Goal: Task Accomplishment & Management: Manage account settings

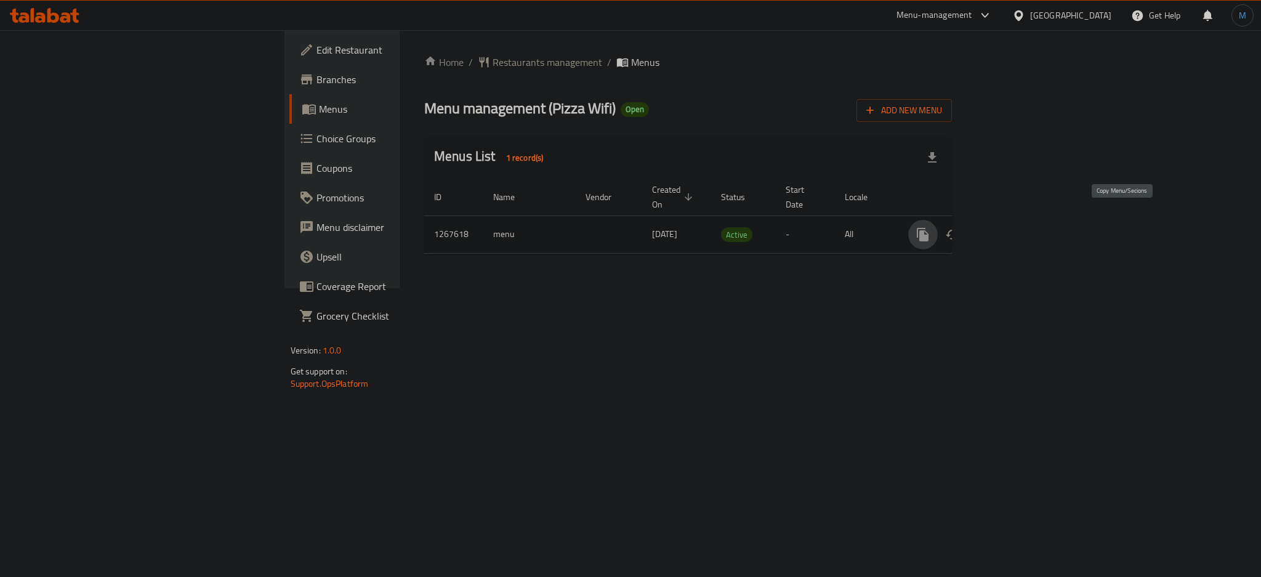
click at [930, 227] on icon "more" at bounding box center [922, 234] width 15 height 15
click at [1168, 252] on strong "Copy menu" at bounding box center [1146, 244] width 47 height 15
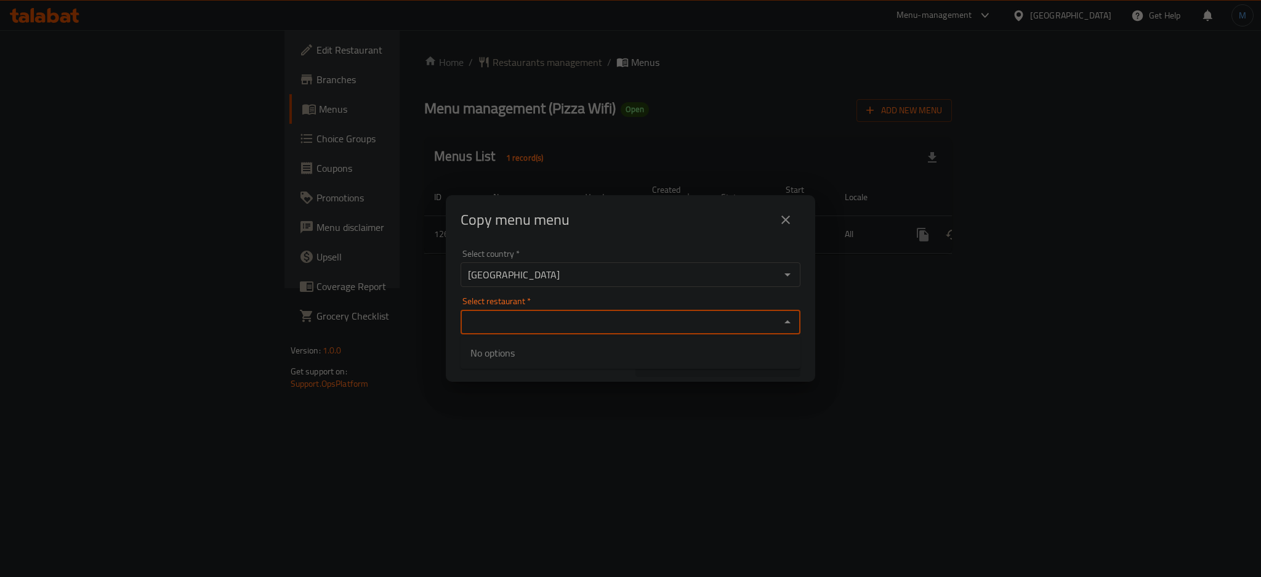
click at [598, 323] on input "Select restaurant   *" at bounding box center [620, 321] width 312 height 17
paste input "Pizza Wifi)"
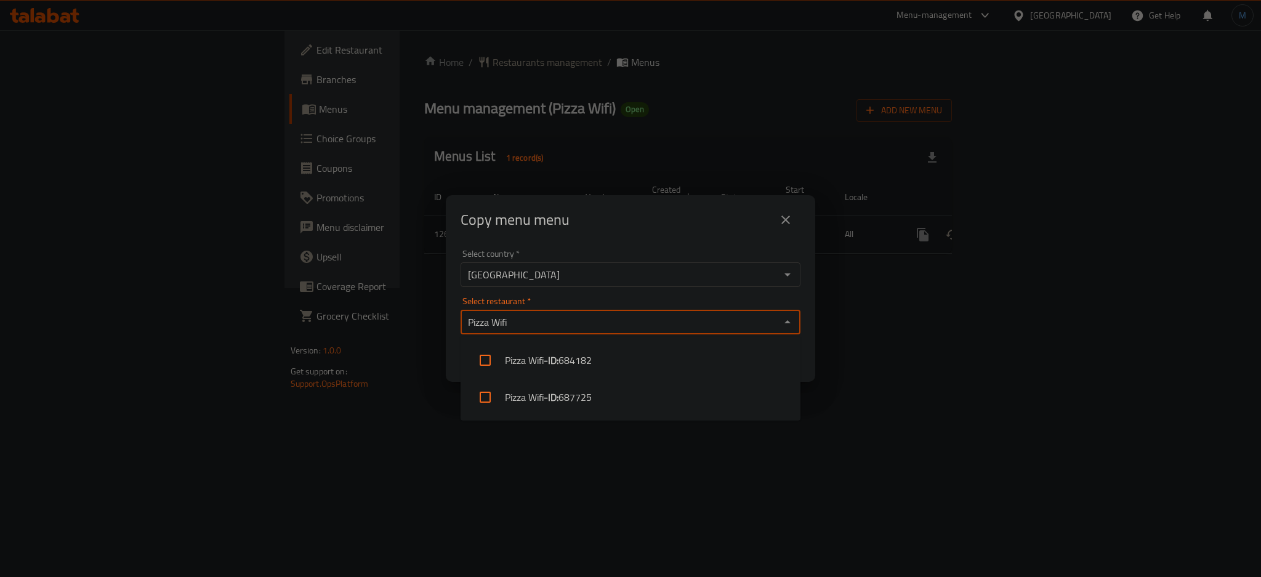
type input "Pizza Wifi"
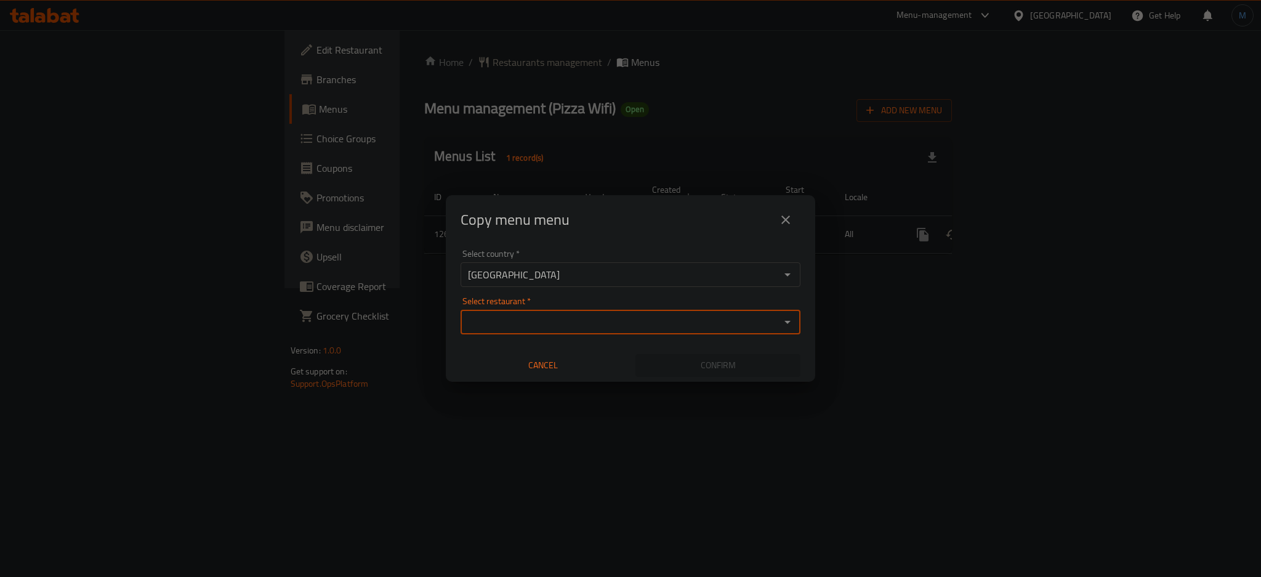
paste input "Pizza Wifi)"
type input "Pizza Wifi"
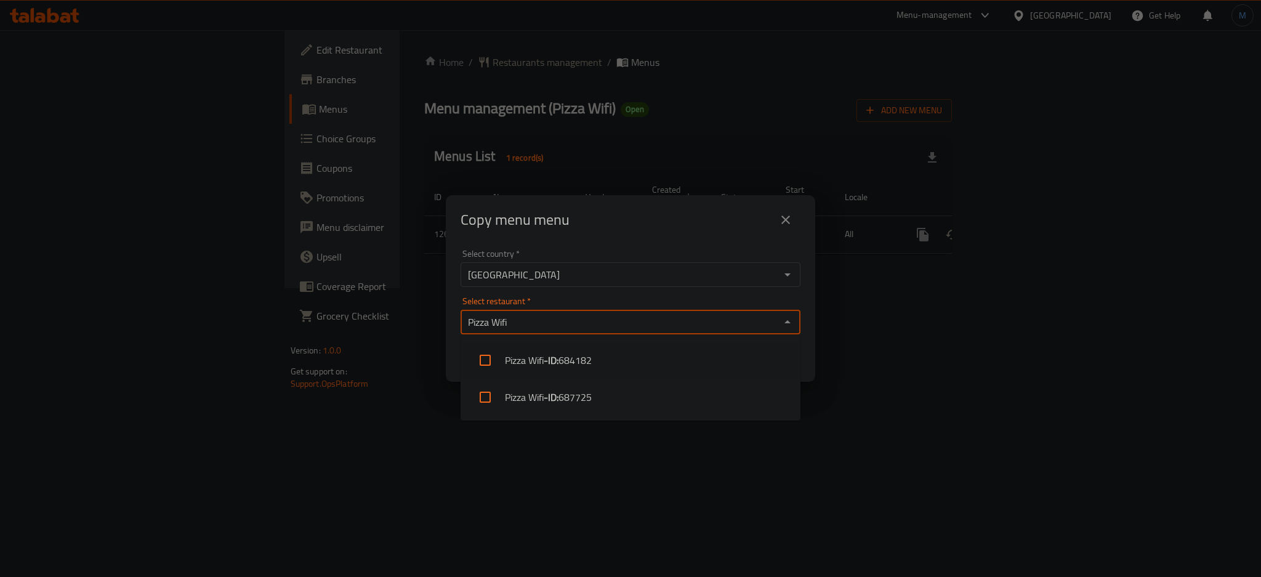
click at [553, 355] on b "- ID:" at bounding box center [551, 360] width 15 height 15
checkbox input "true"
click at [803, 297] on div "Select country   * Oman Select country * Select restaurant   * Pizza Wifi Selec…" at bounding box center [630, 312] width 369 height 137
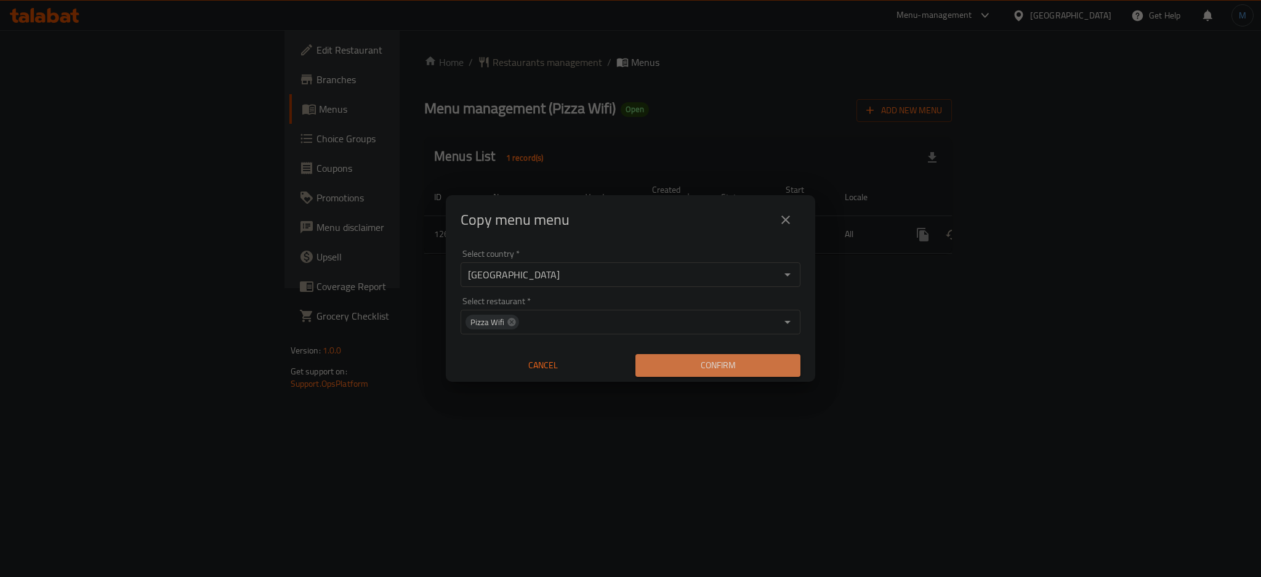
click at [771, 372] on span "Confirm" at bounding box center [717, 365] width 145 height 15
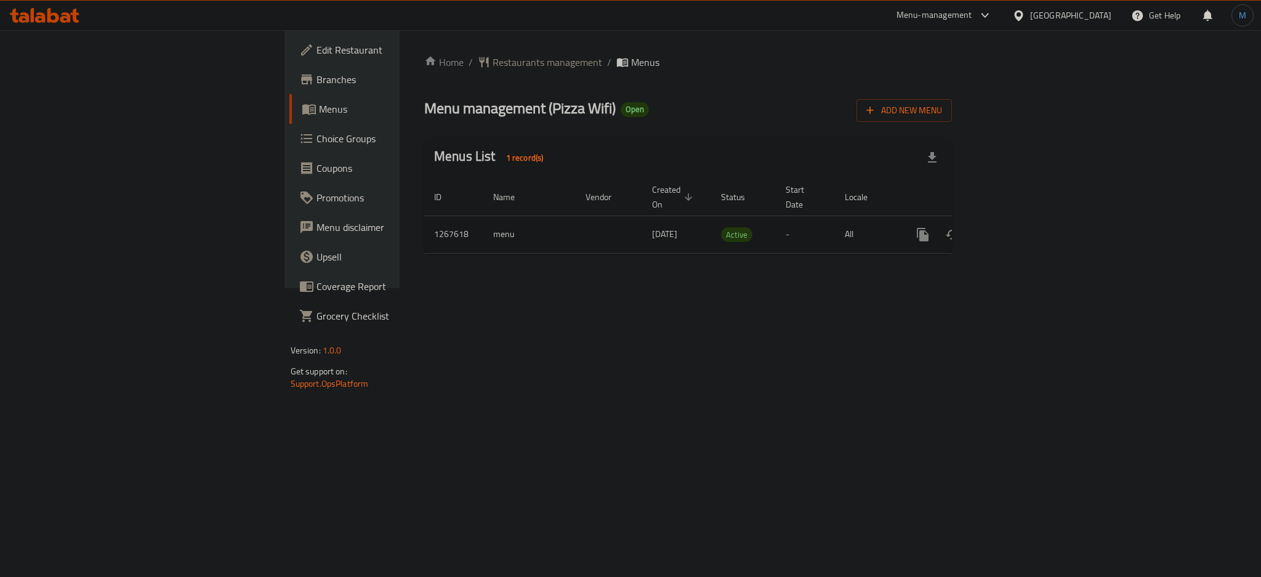
click at [1019, 227] on icon "enhanced table" at bounding box center [1011, 234] width 15 height 15
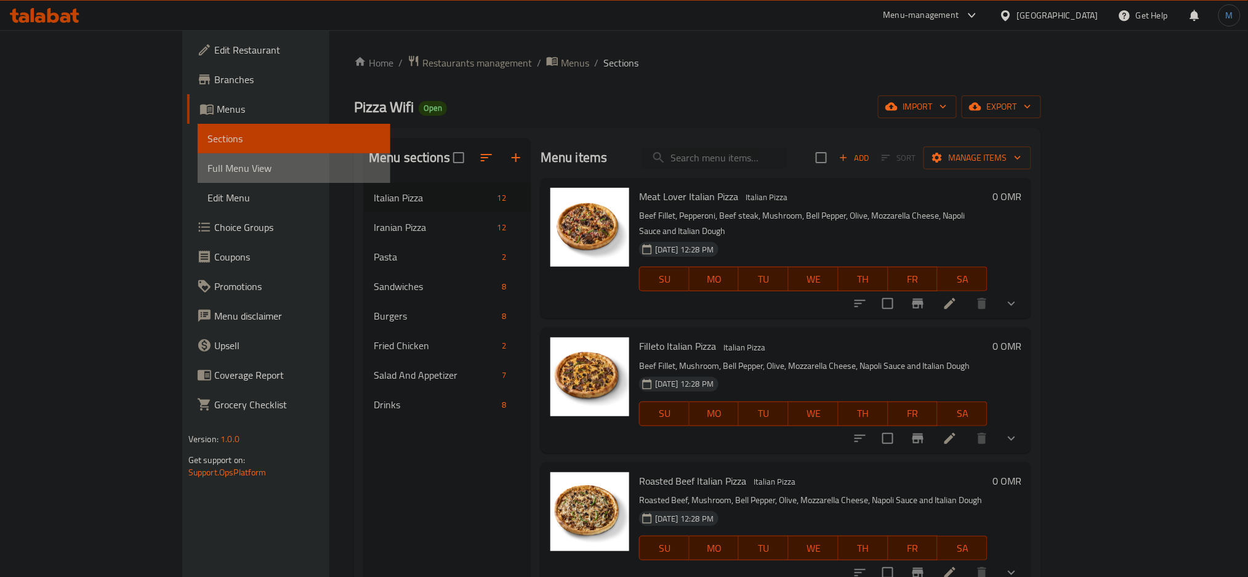
click at [207, 161] on span "Full Menu View" at bounding box center [294, 168] width 174 height 15
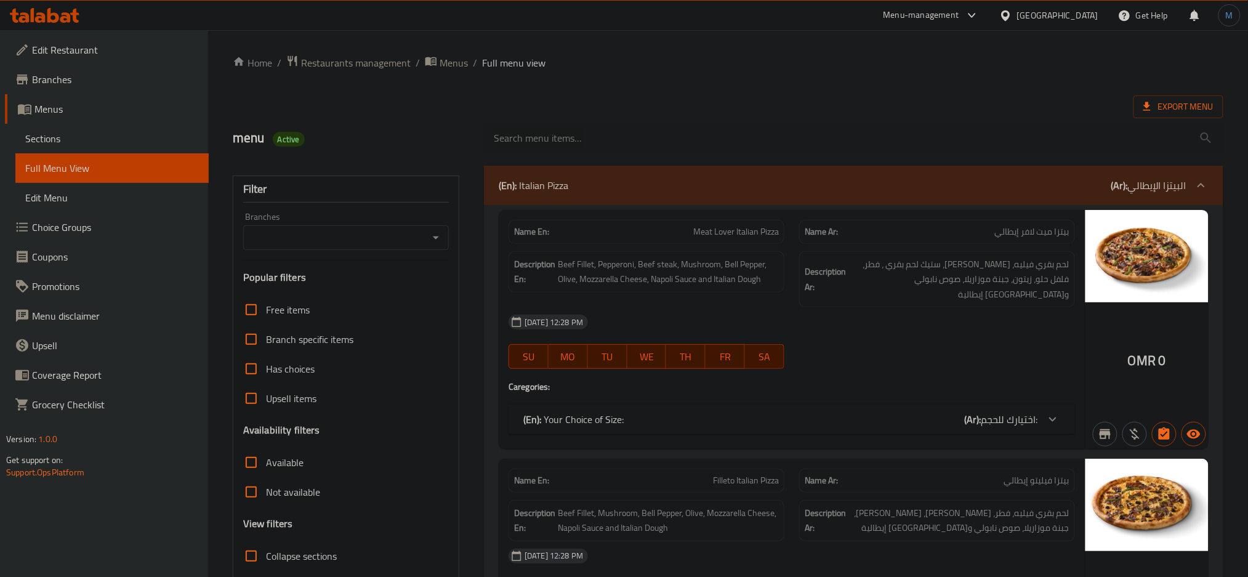
click at [440, 238] on icon "Open" at bounding box center [435, 237] width 15 height 15
click at [347, 286] on span "Pizza Wifi, The Village, Hail North" at bounding box center [346, 299] width 186 height 30
type input "Pizza Wifi, The Village, Hail North"
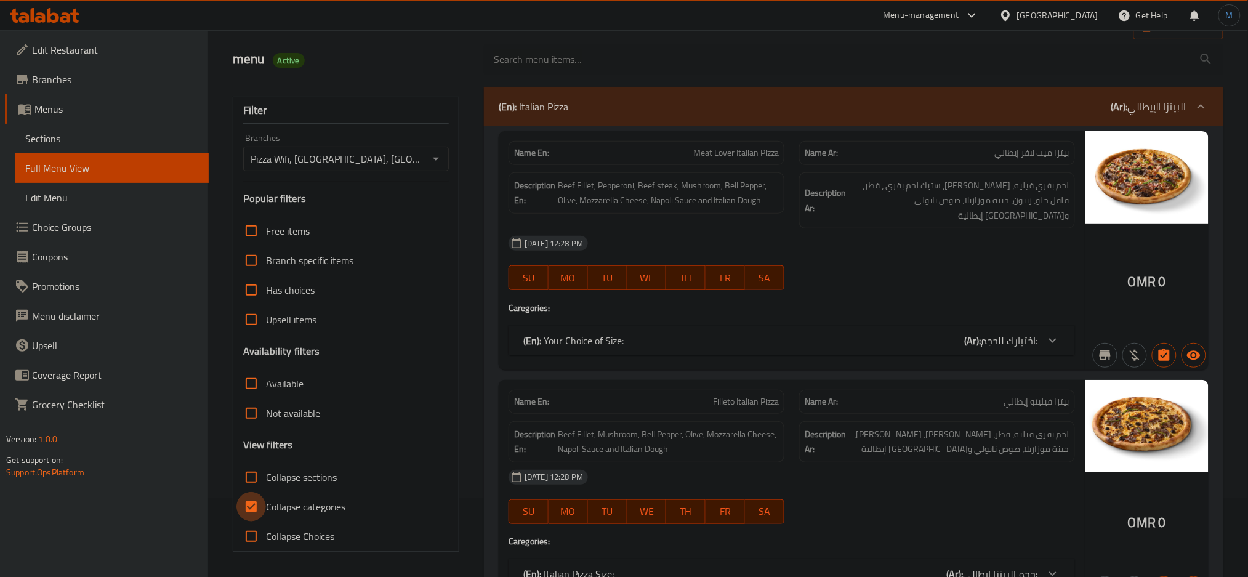
click at [259, 515] on input "Collapse categories" at bounding box center [251, 507] width 30 height 30
checkbox input "false"
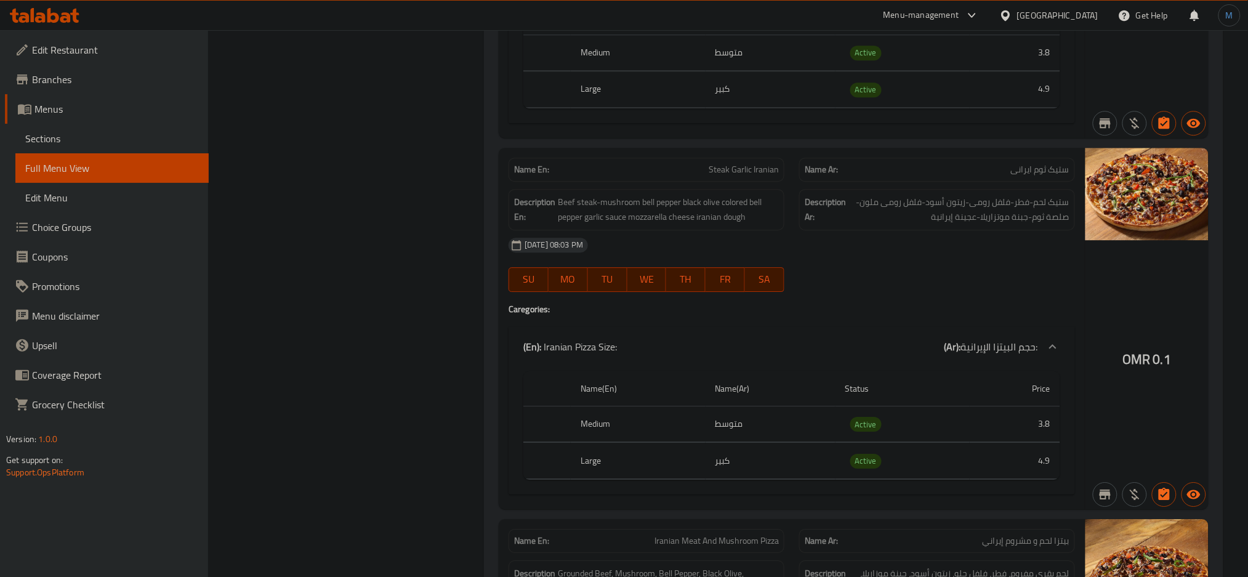
scroll to position [6340, 0]
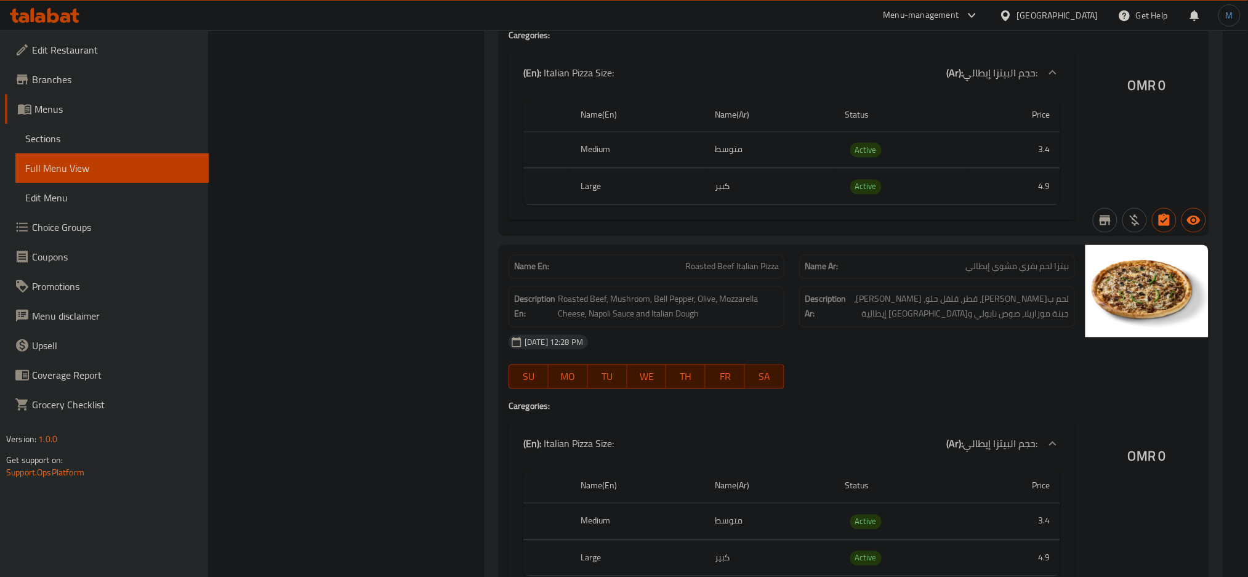
scroll to position [0, 0]
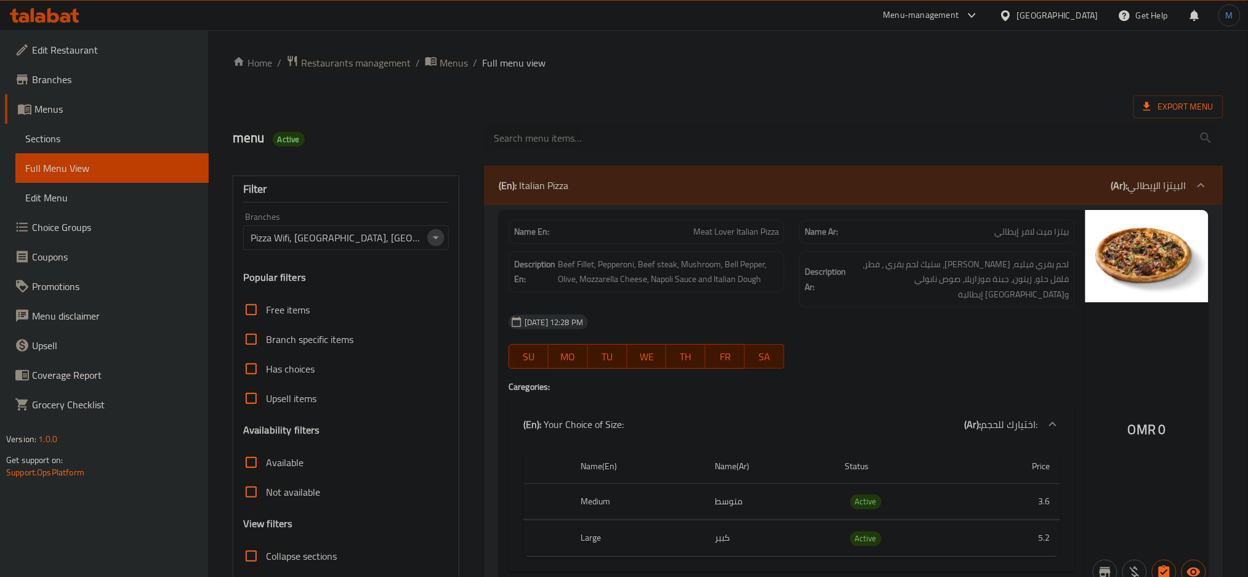
click at [437, 238] on icon "Open" at bounding box center [436, 237] width 6 height 3
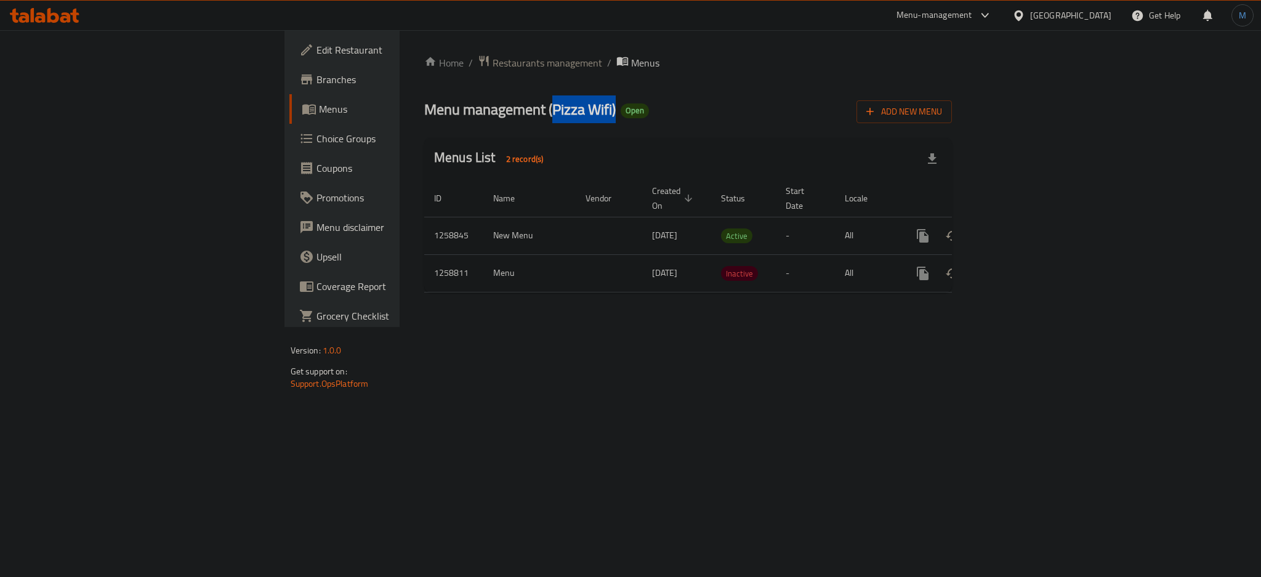
drag, startPoint x: 365, startPoint y: 112, endPoint x: 428, endPoint y: 117, distance: 63.6
click at [428, 117] on span "Menu management ( Pizza Wifi )" at bounding box center [519, 109] width 191 height 28
copy span "Pizza Wifi )"
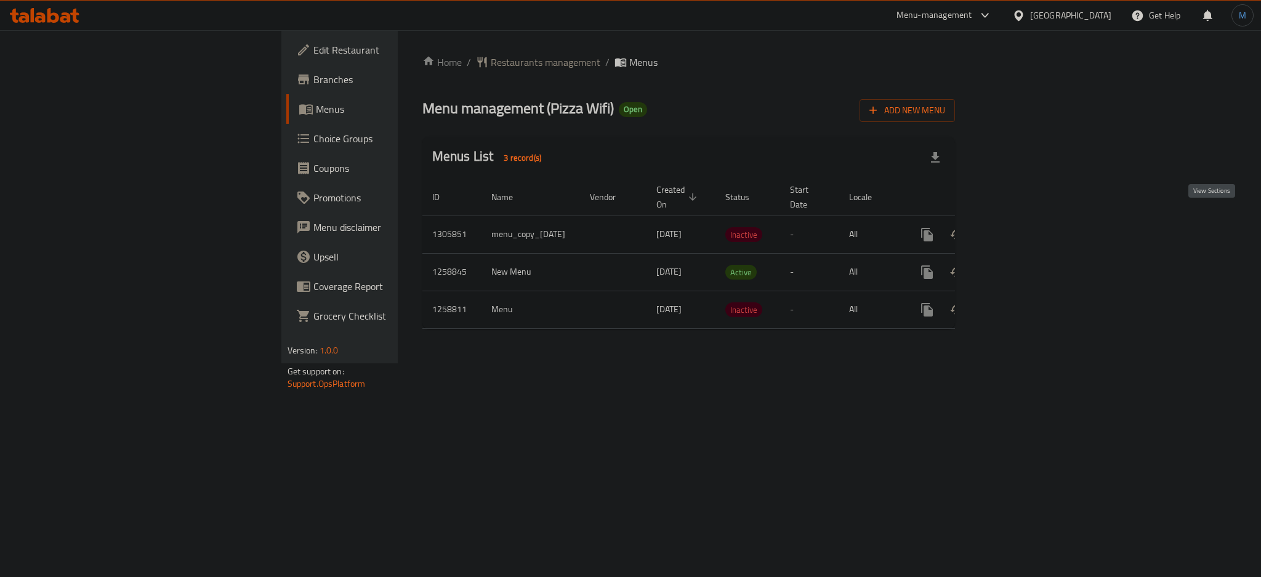
click at [1021, 229] on icon "enhanced table" at bounding box center [1015, 234] width 11 height 11
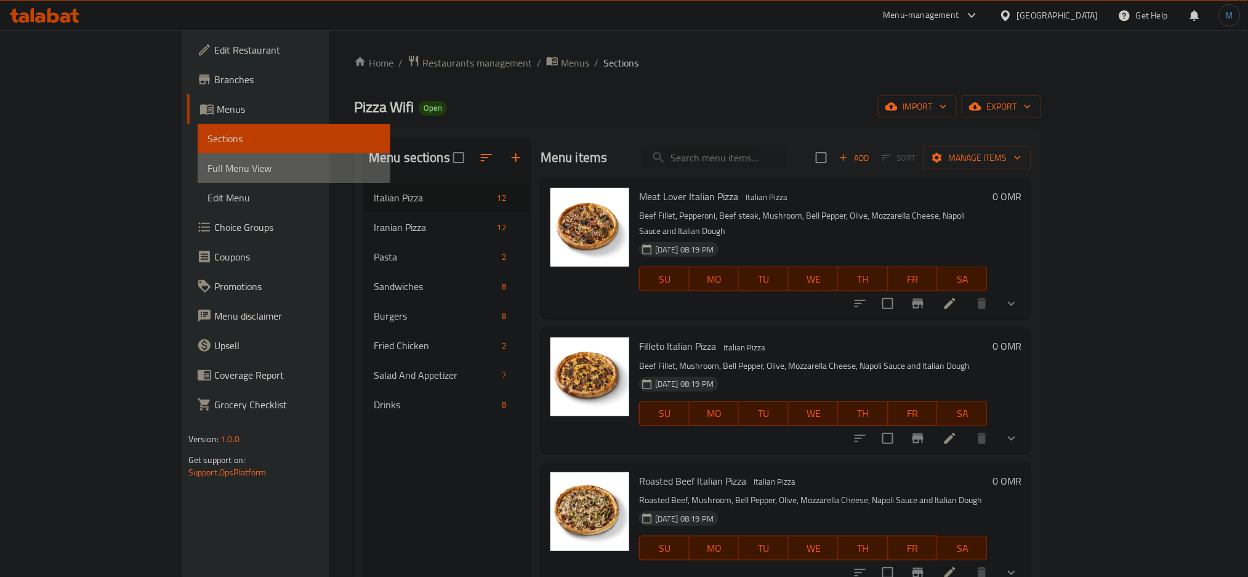
click at [207, 164] on span "Full Menu View" at bounding box center [294, 168] width 174 height 15
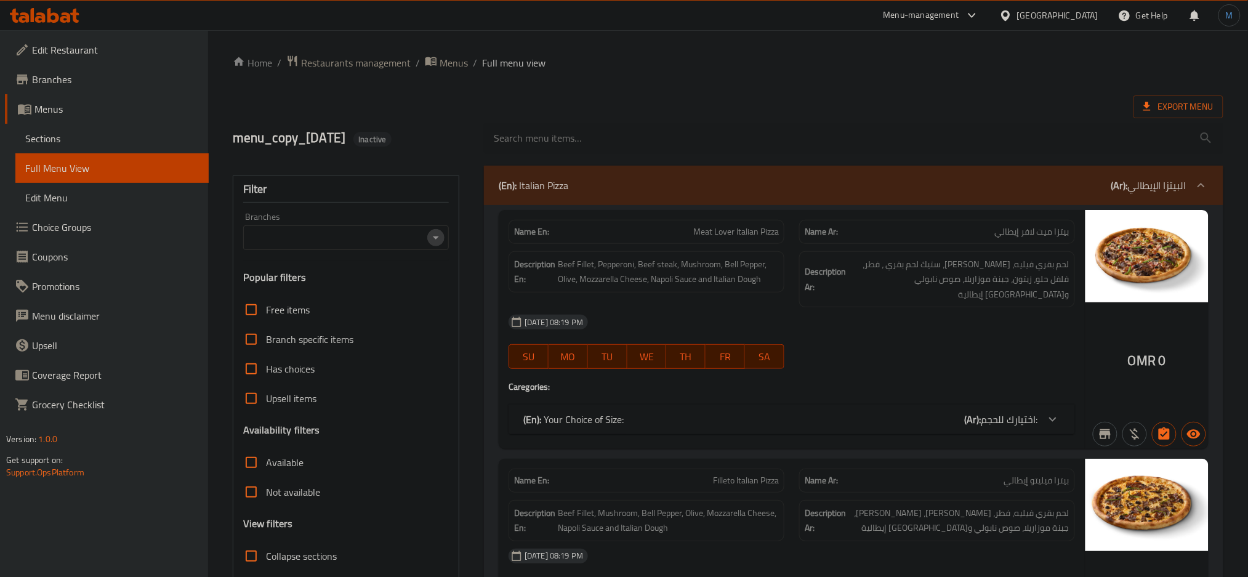
click at [436, 235] on icon "Open" at bounding box center [435, 237] width 15 height 15
click at [360, 299] on li "Pizza Wifi, Qurm" at bounding box center [346, 291] width 206 height 22
type input "Pizza Wifi, Qurm"
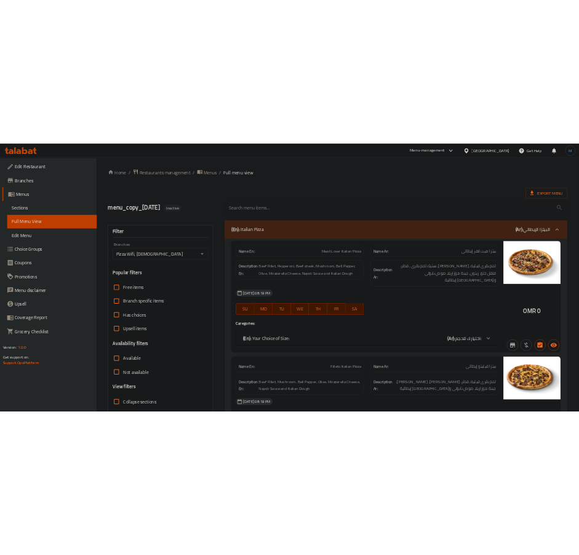
scroll to position [271, 0]
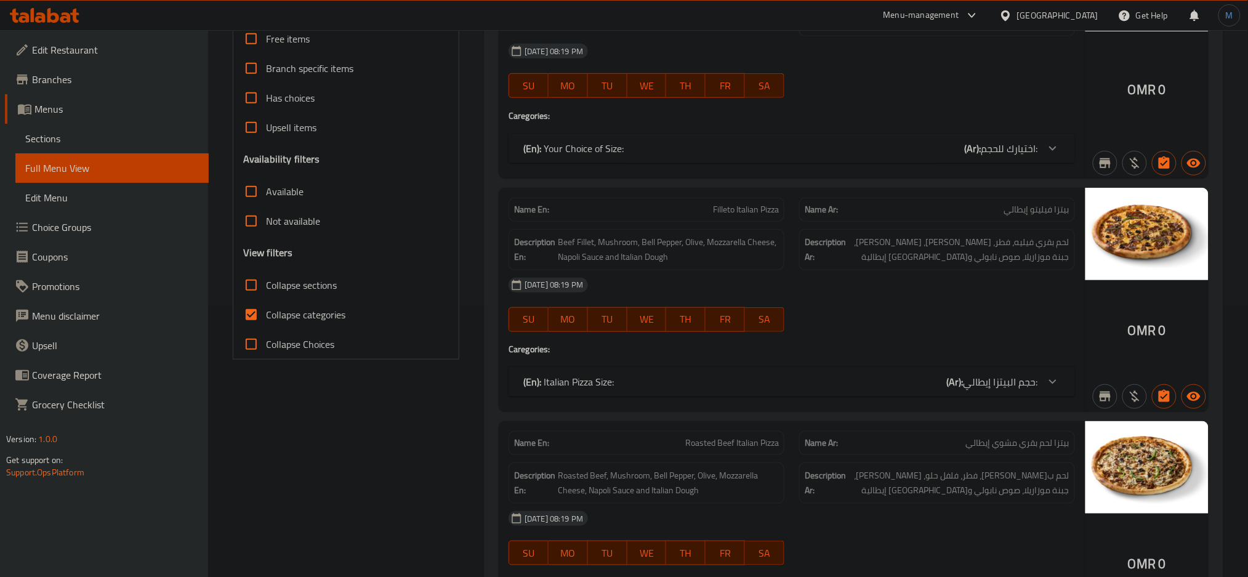
click at [259, 320] on input "Collapse categories" at bounding box center [251, 315] width 30 height 30
checkbox input "false"
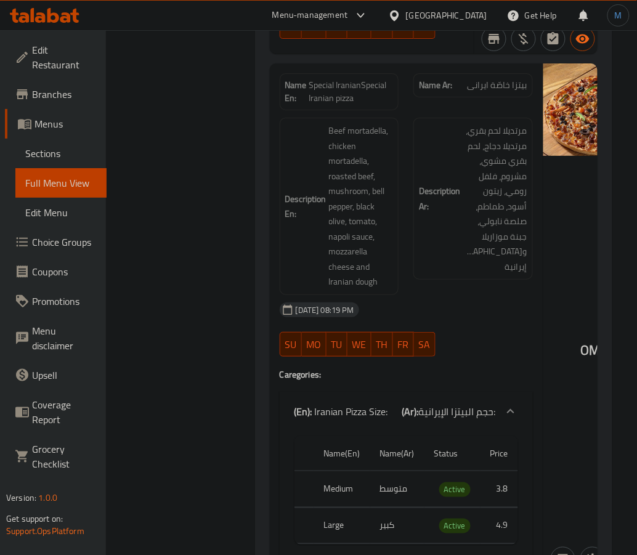
scroll to position [6666, 0]
drag, startPoint x: 350, startPoint y: 110, endPoint x: 351, endPoint y: 142, distance: 32.0
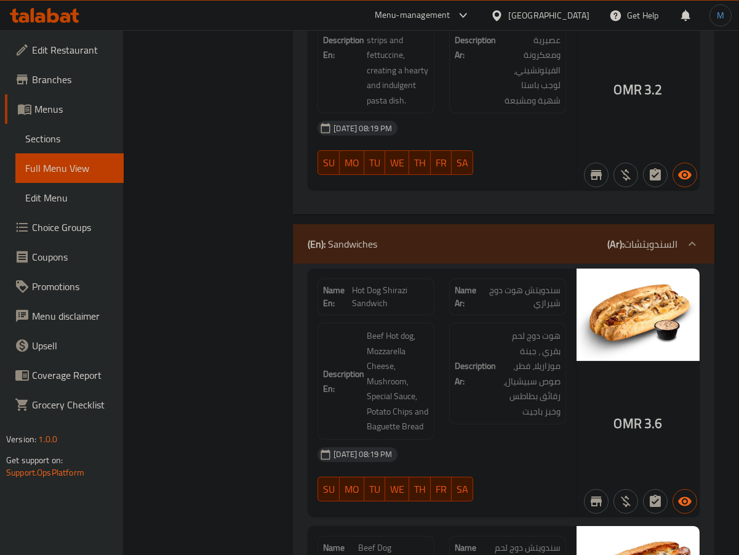
scroll to position [11567, 0]
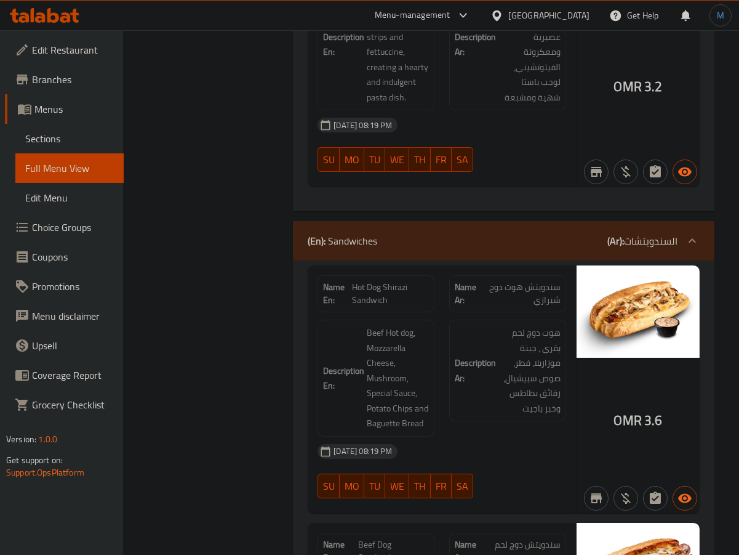
copy span "Hot Dog Shirazi Sandwich"
click at [547, 382] on span "هوت دوج لحم بقري ، جبنة موزاريلا، فطر، صوص سبيشيال، رقائق بطاطس وخبز باجيت" at bounding box center [530, 370] width 62 height 90
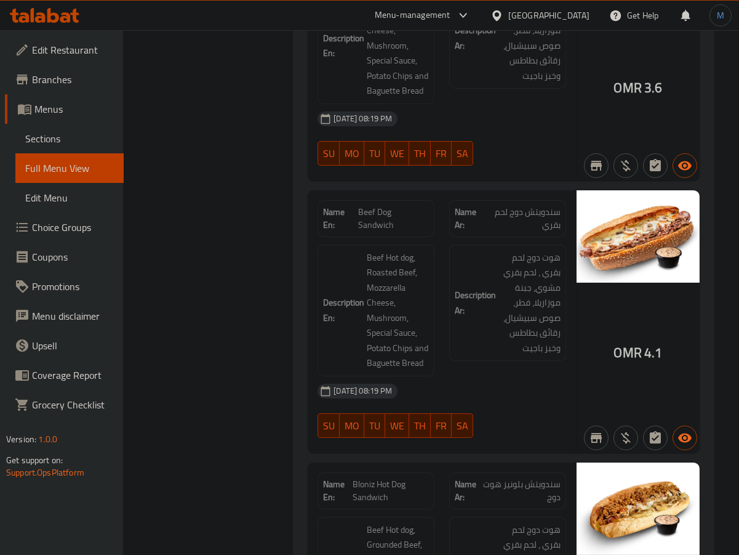
scroll to position [11902, 0]
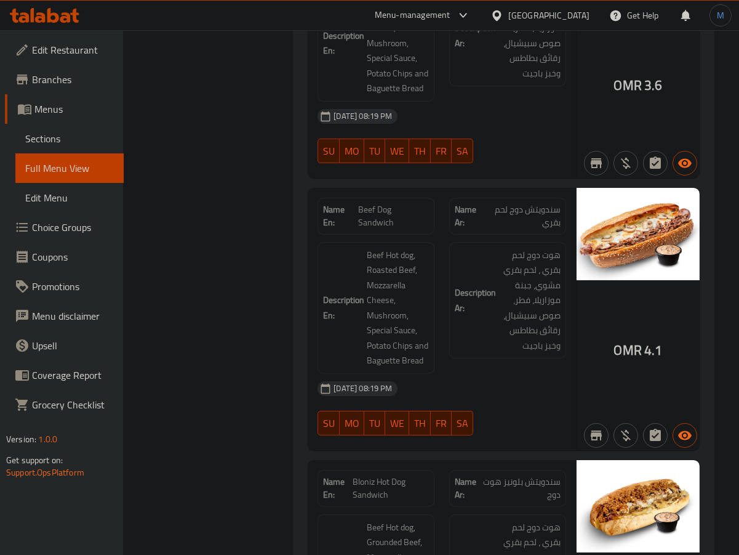
copy span "Beef Dog Sandwich"
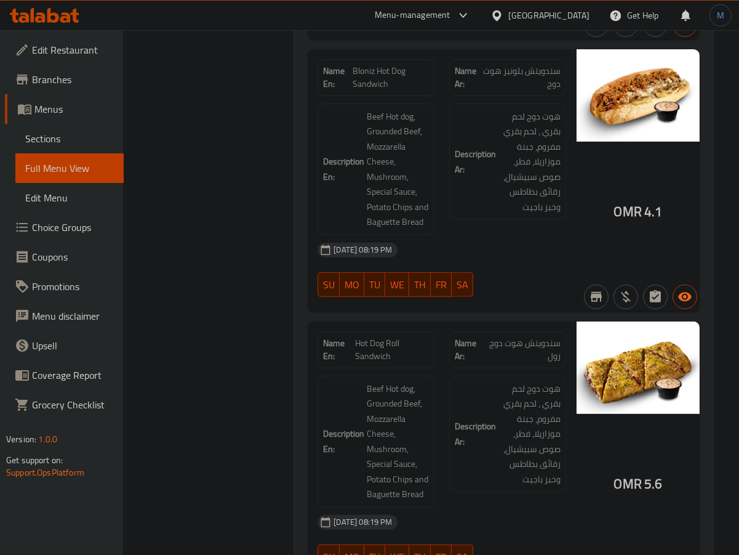
scroll to position [12321, 0]
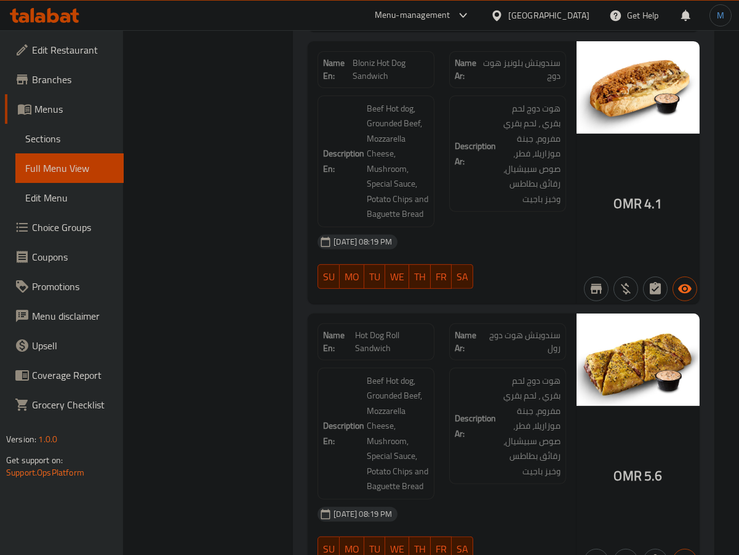
copy span "Hot Dog Roll Sandwich"
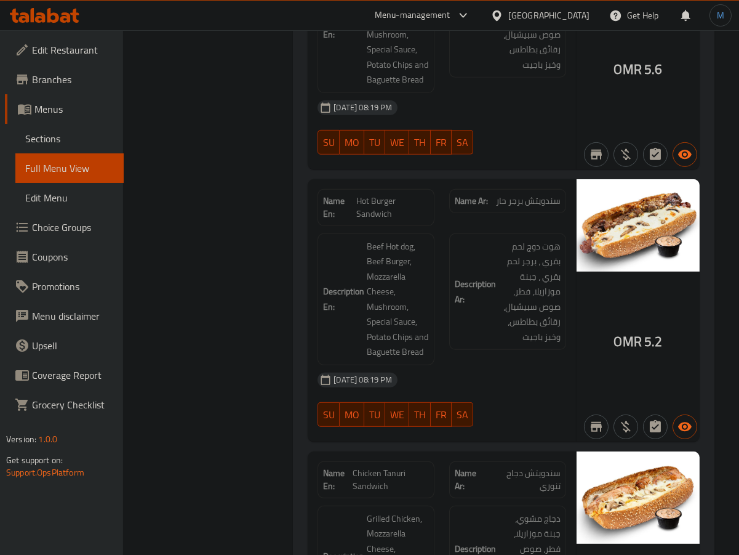
scroll to position [12733, 0]
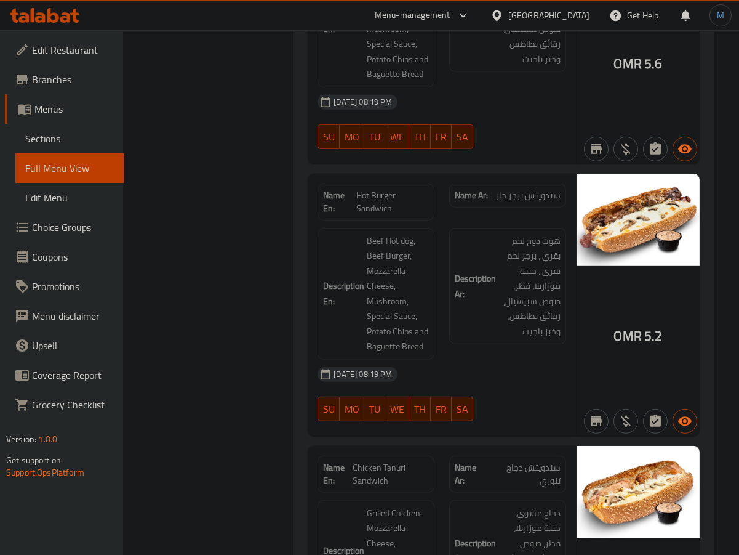
copy span "Hot Burger Sandwich"
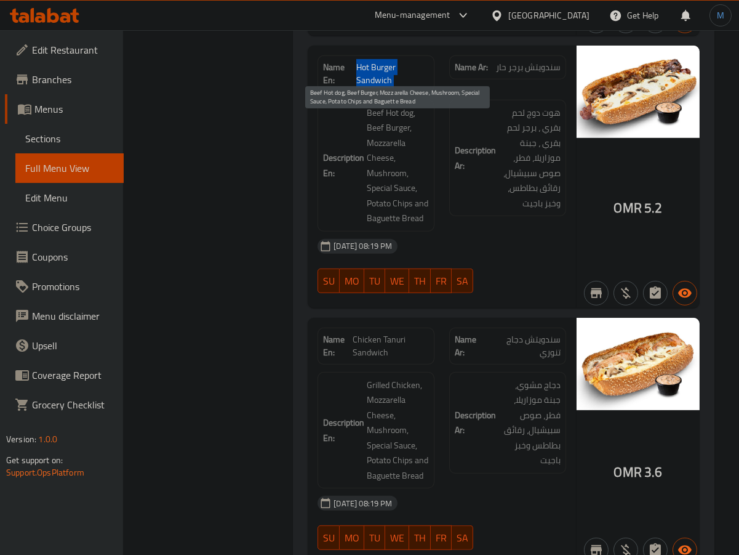
scroll to position [12865, 0]
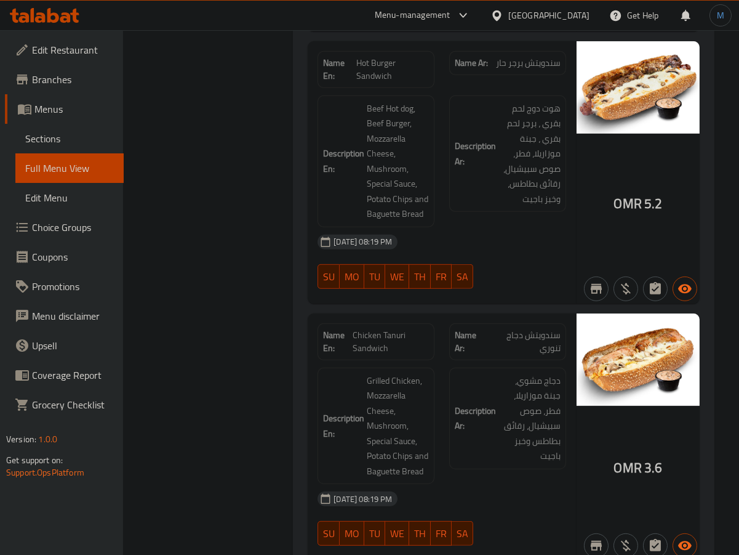
copy span "Chicken"
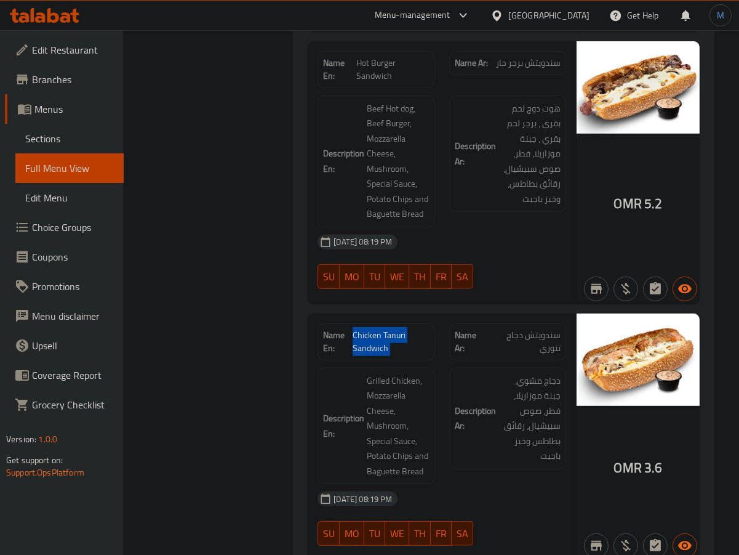
copy span "Chicken Tanuri Sandwich"
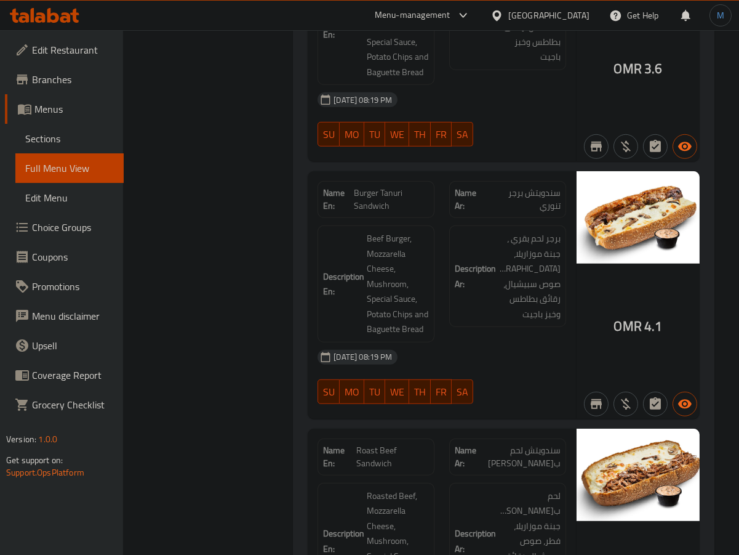
scroll to position [13267, 0]
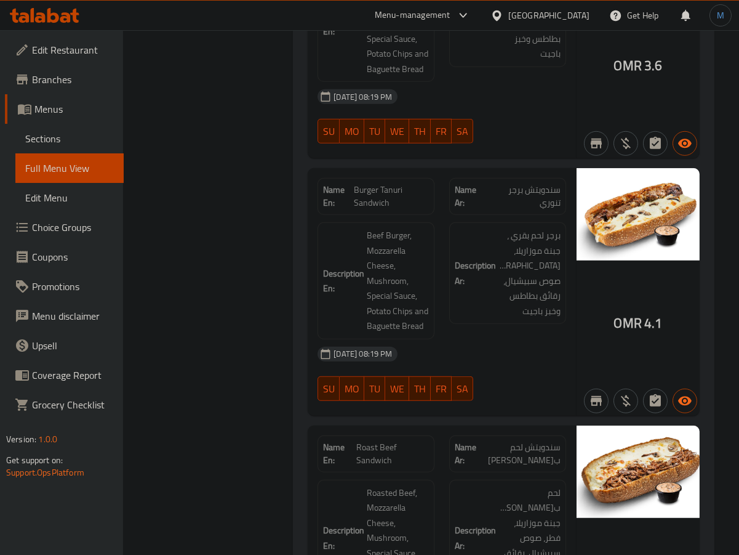
copy span "Burger Tanuri Sandwich"
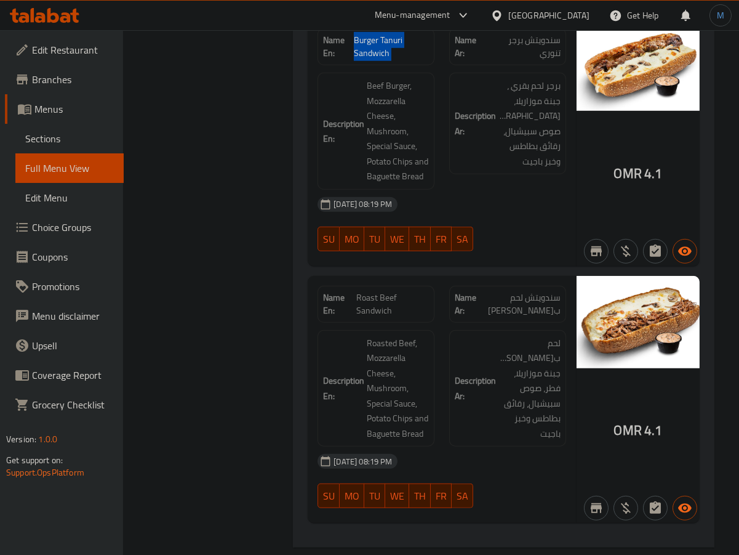
scroll to position [13422, 0]
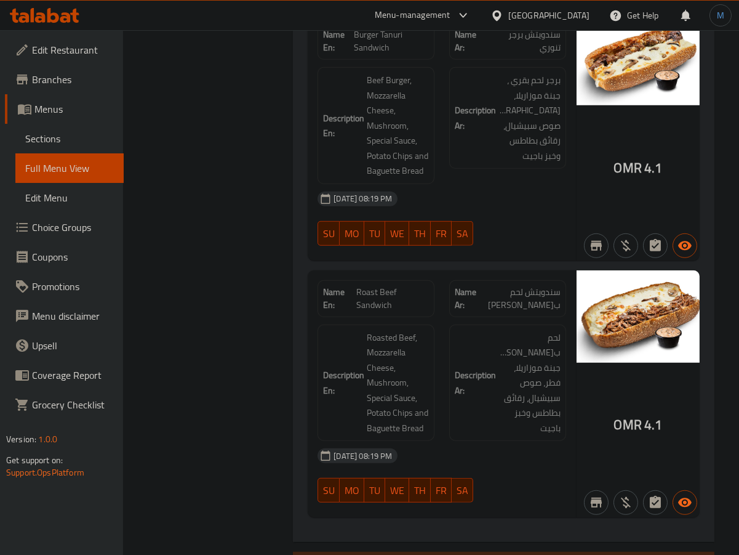
copy span "Roast Beef Sandwich"
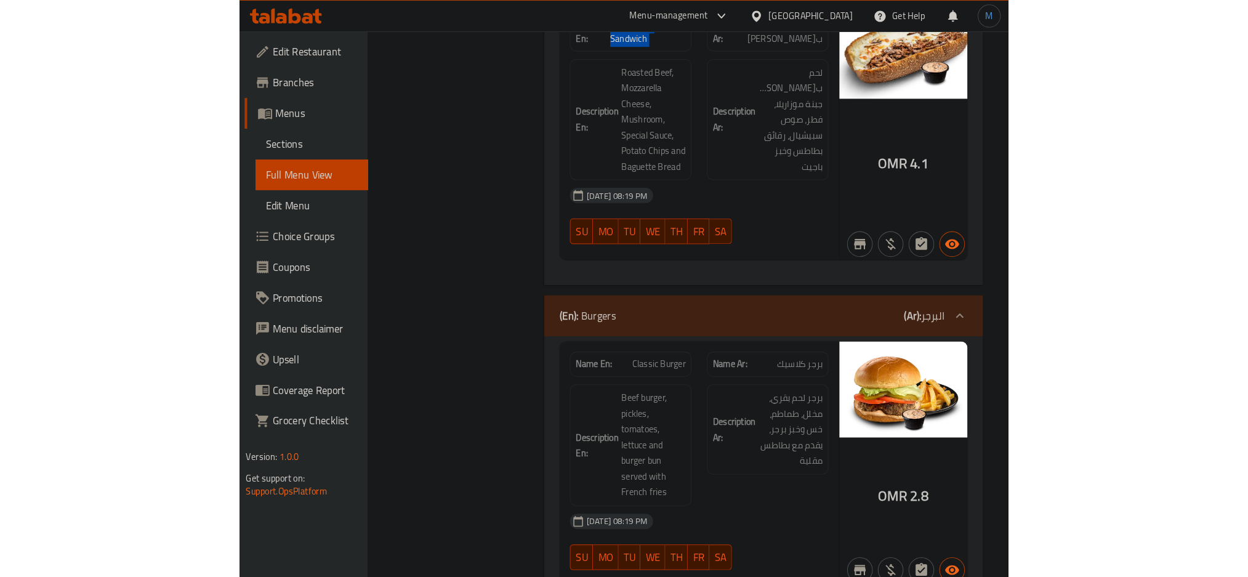
scroll to position [13717, 0]
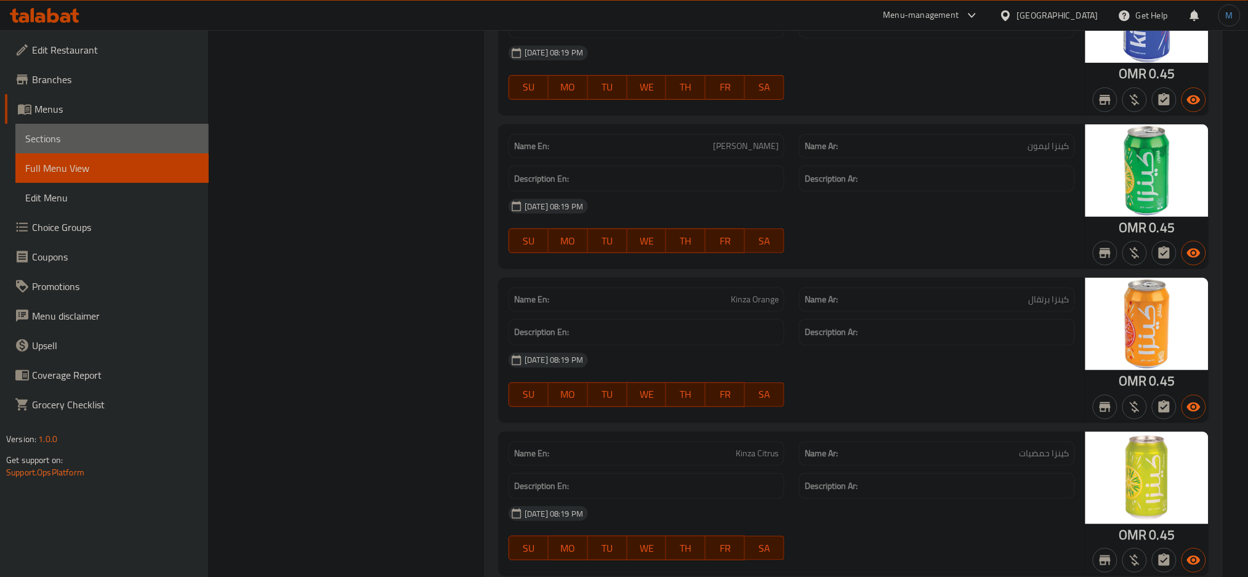
click at [36, 148] on link "Sections" at bounding box center [111, 139] width 193 height 30
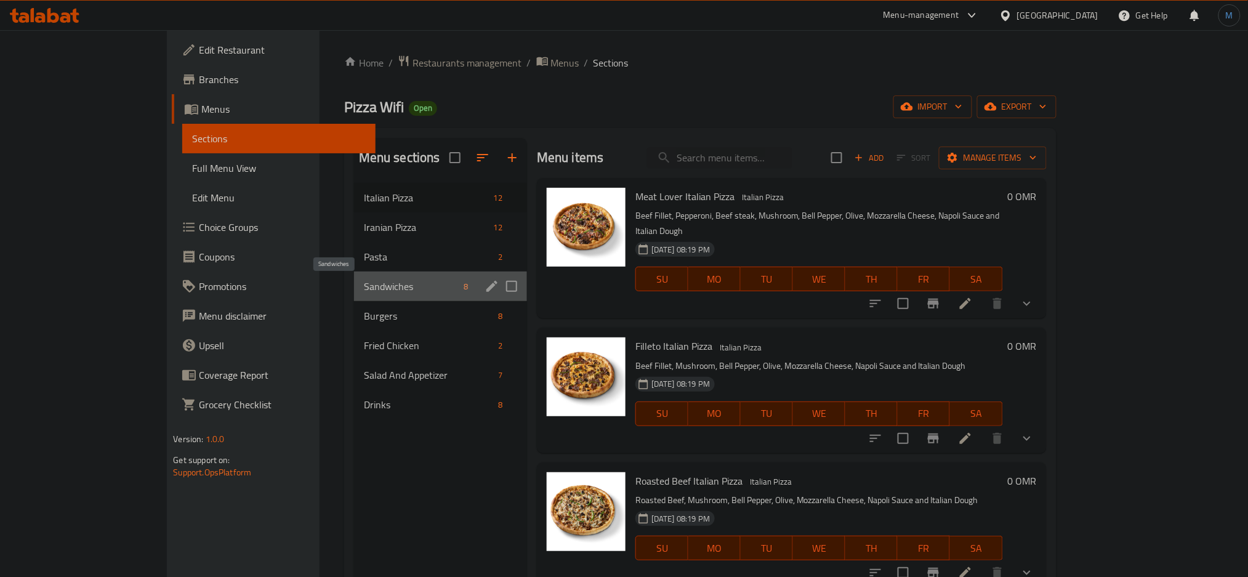
click at [364, 284] on span "Sandwiches" at bounding box center [411, 286] width 95 height 15
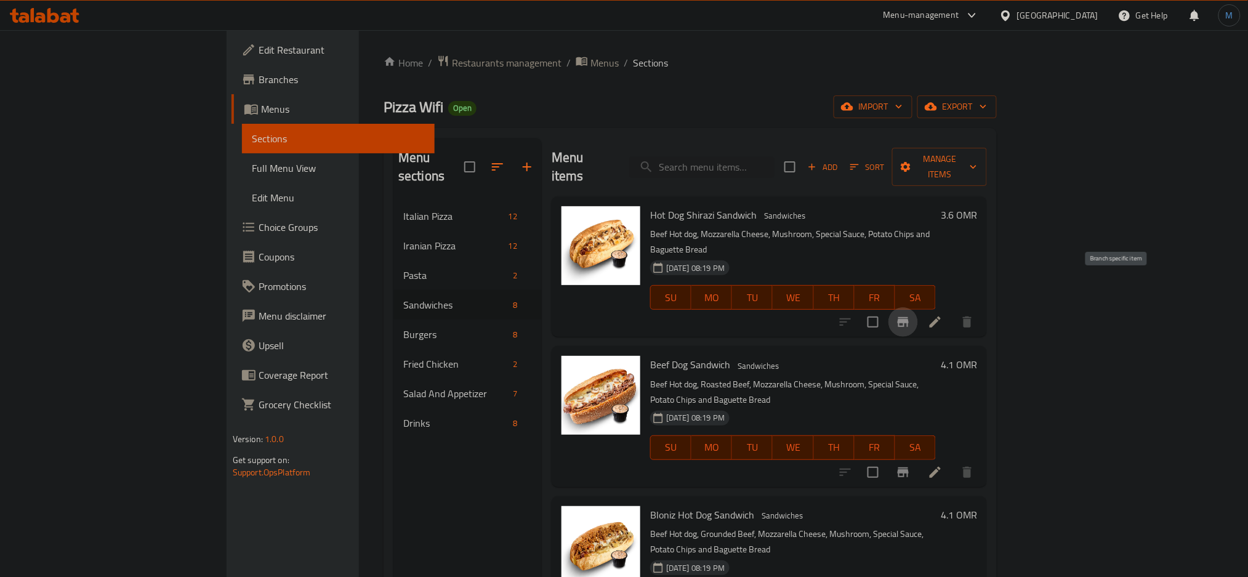
click at [909, 317] on icon "Branch-specific-item" at bounding box center [903, 322] width 11 height 10
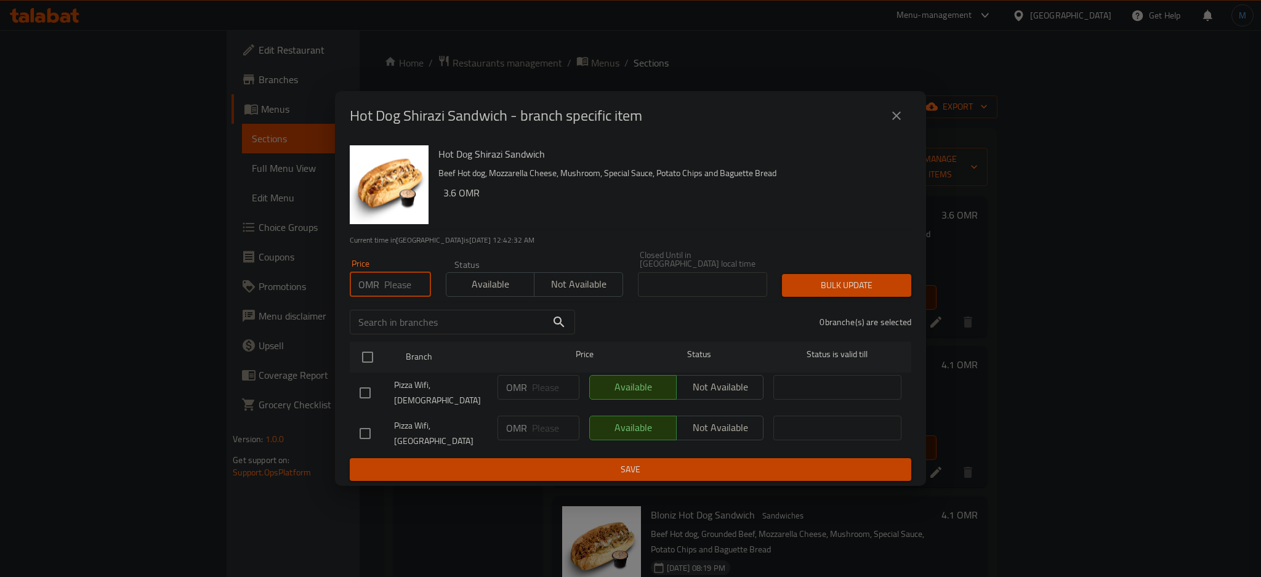
click at [389, 282] on input "number" at bounding box center [407, 284] width 47 height 25
type input "2.9"
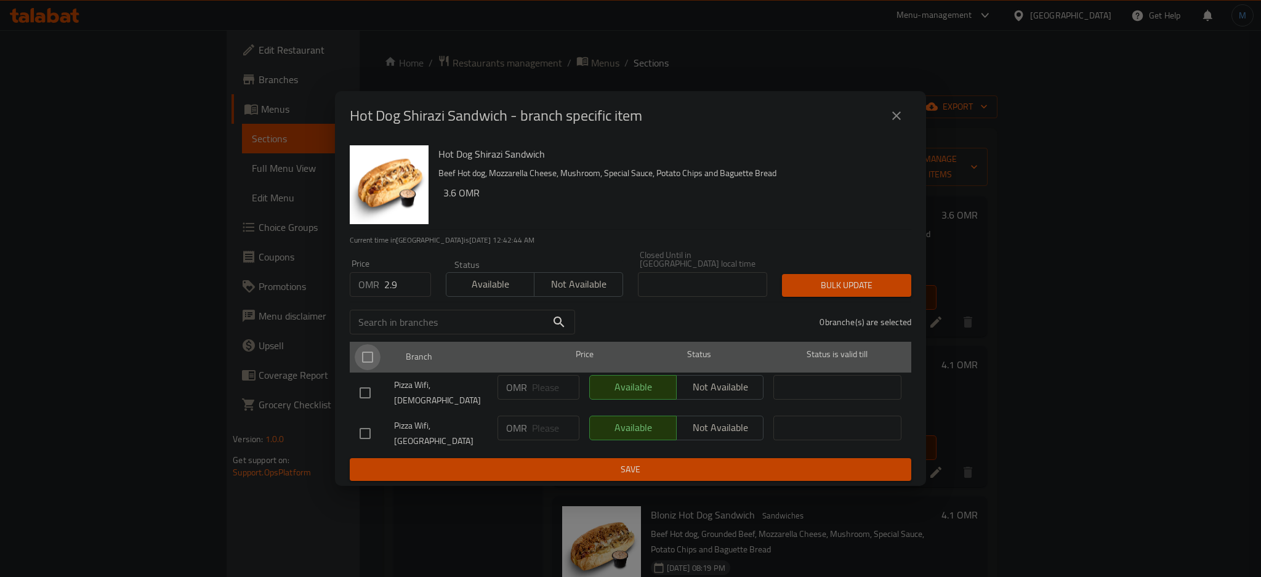
click at [362, 368] on input "checkbox" at bounding box center [368, 357] width 26 height 26
checkbox input "true"
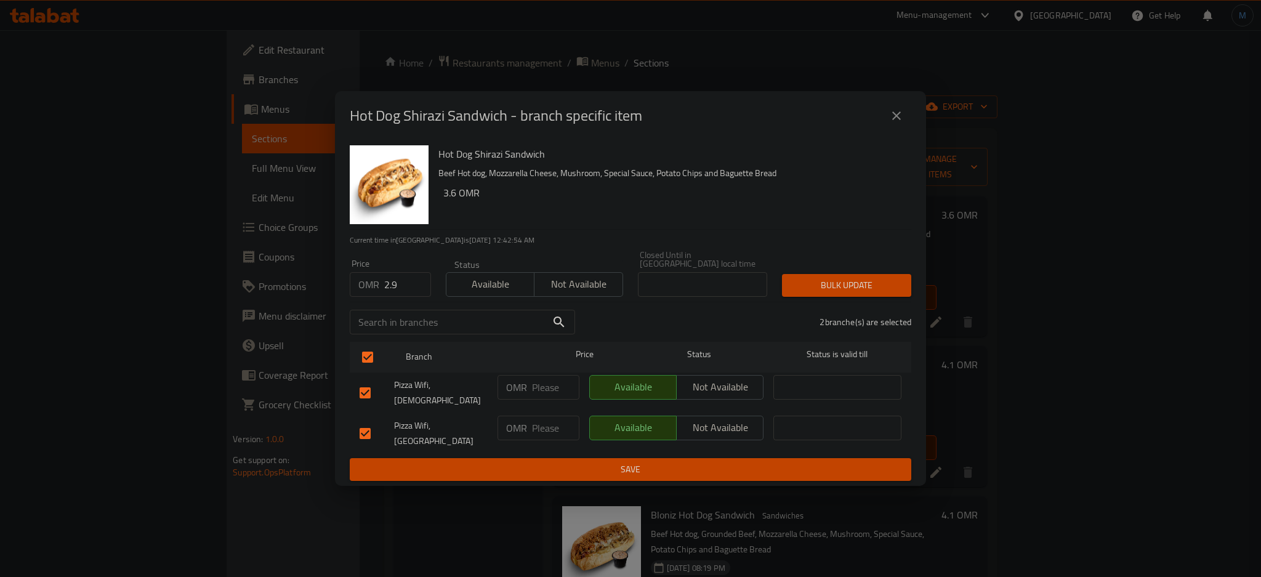
drag, startPoint x: 858, startPoint y: 292, endPoint x: 545, endPoint y: 348, distance: 317.6
click at [858, 292] on span "Bulk update" at bounding box center [847, 285] width 110 height 15
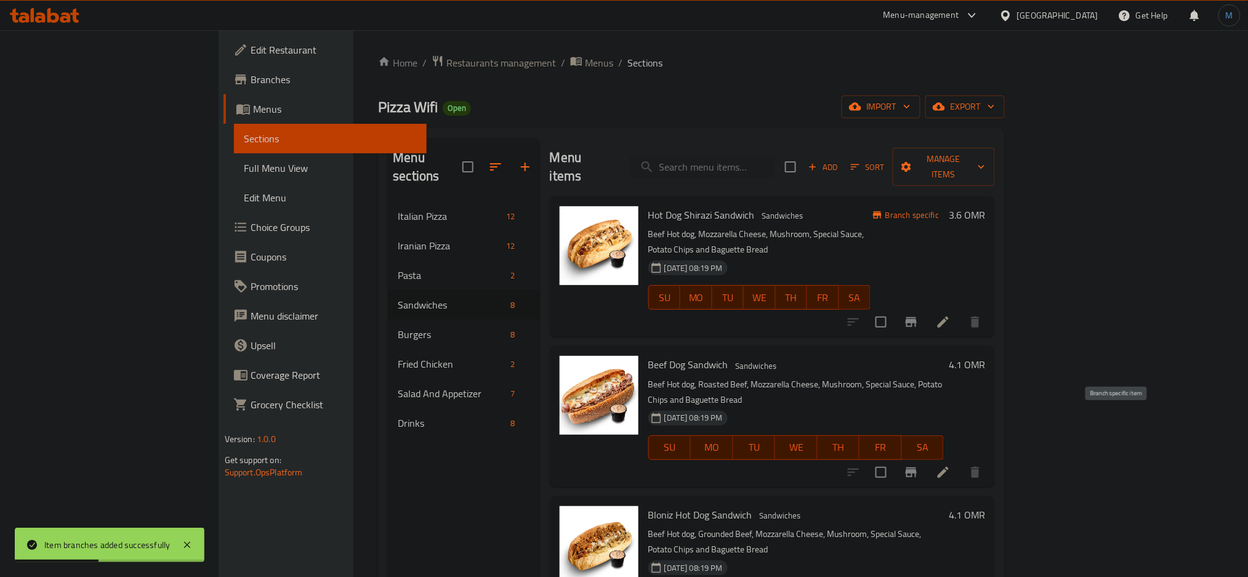
click at [926, 457] on button "Branch-specific-item" at bounding box center [911, 472] width 30 height 30
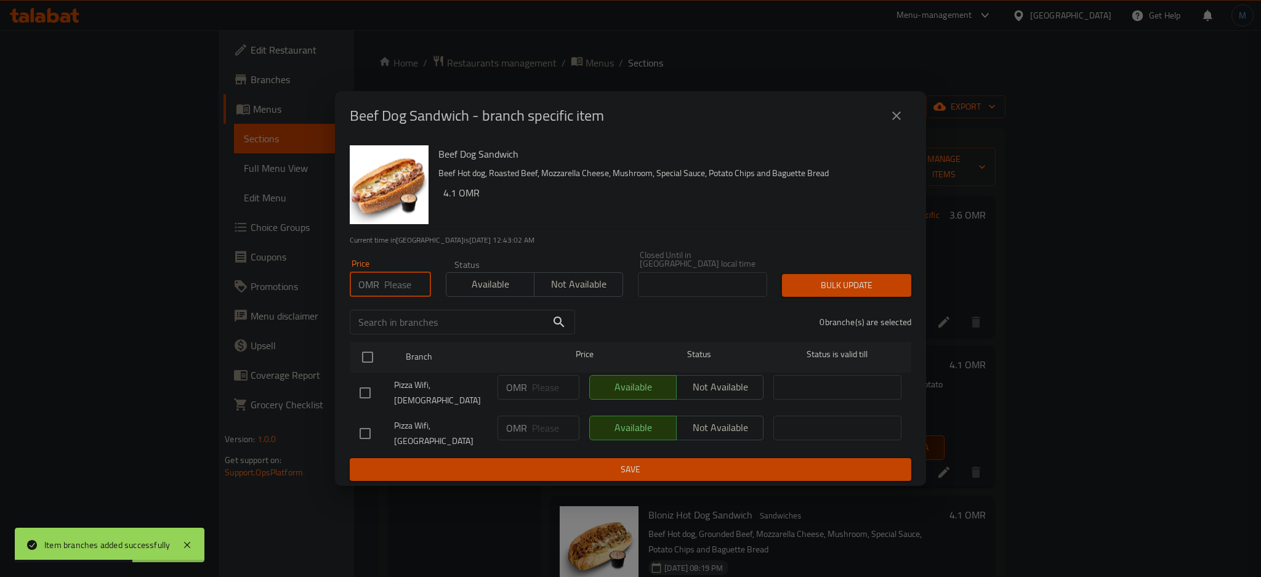
click at [385, 292] on input "number" at bounding box center [407, 284] width 47 height 25
type input "3.4"
drag, startPoint x: 358, startPoint y: 376, endPoint x: 361, endPoint y: 370, distance: 6.3
click at [361, 370] on ul "Branch Price Status Status is valid till Pizza Wifi, Qurm OMR ​ Available Not a…" at bounding box center [630, 398] width 561 height 122
click at [361, 370] on input "checkbox" at bounding box center [368, 357] width 26 height 26
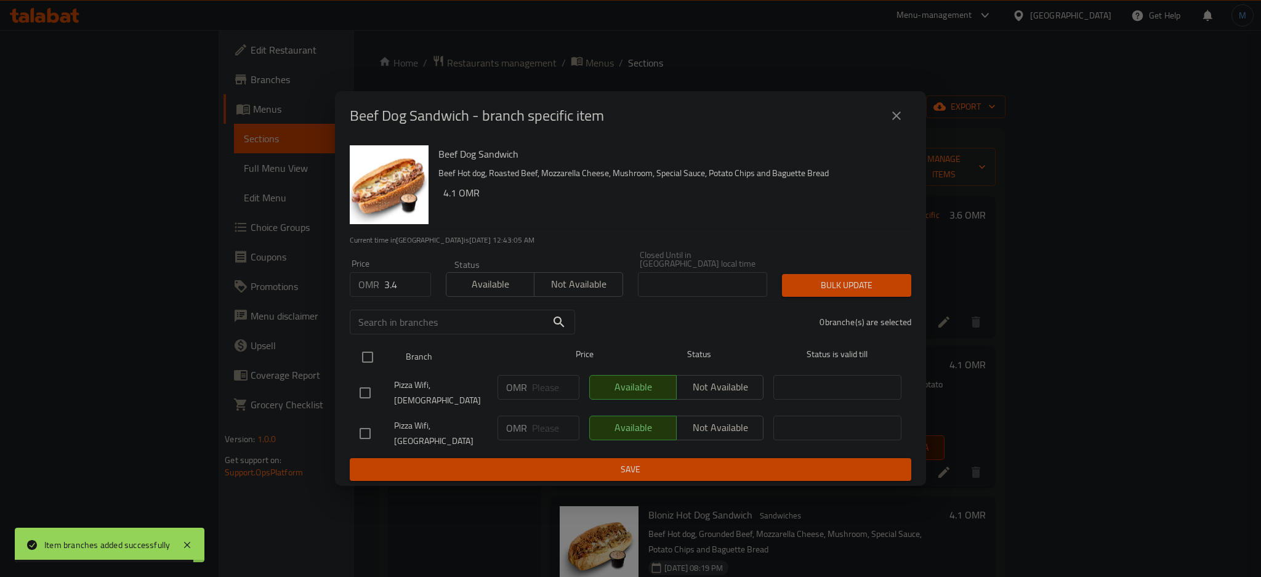
checkbox input "true"
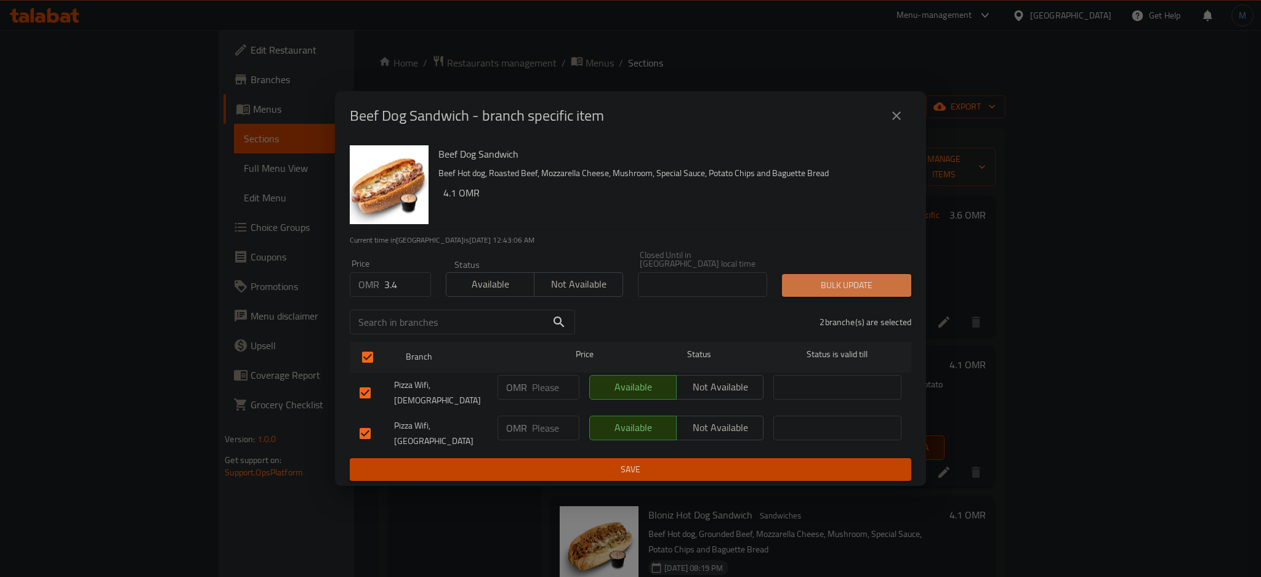
click at [819, 291] on span "Bulk update" at bounding box center [847, 285] width 110 height 15
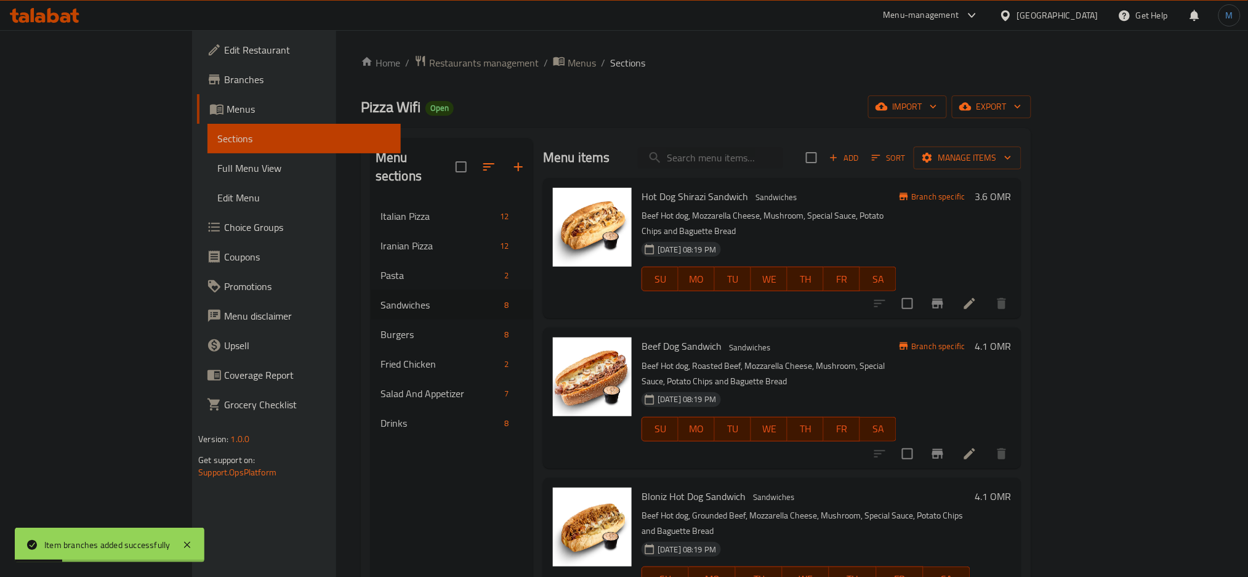
click at [740, 387] on div "14-08-2025 08:19 PM SU MO TU WE TH FR SA" at bounding box center [769, 420] width 265 height 66
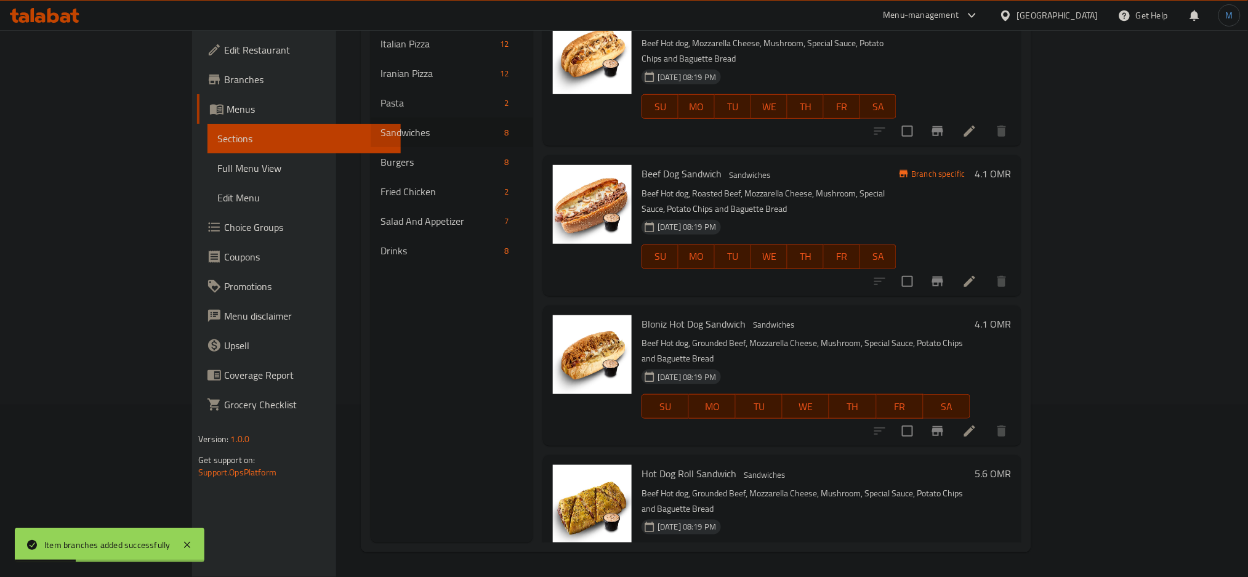
scroll to position [51, 0]
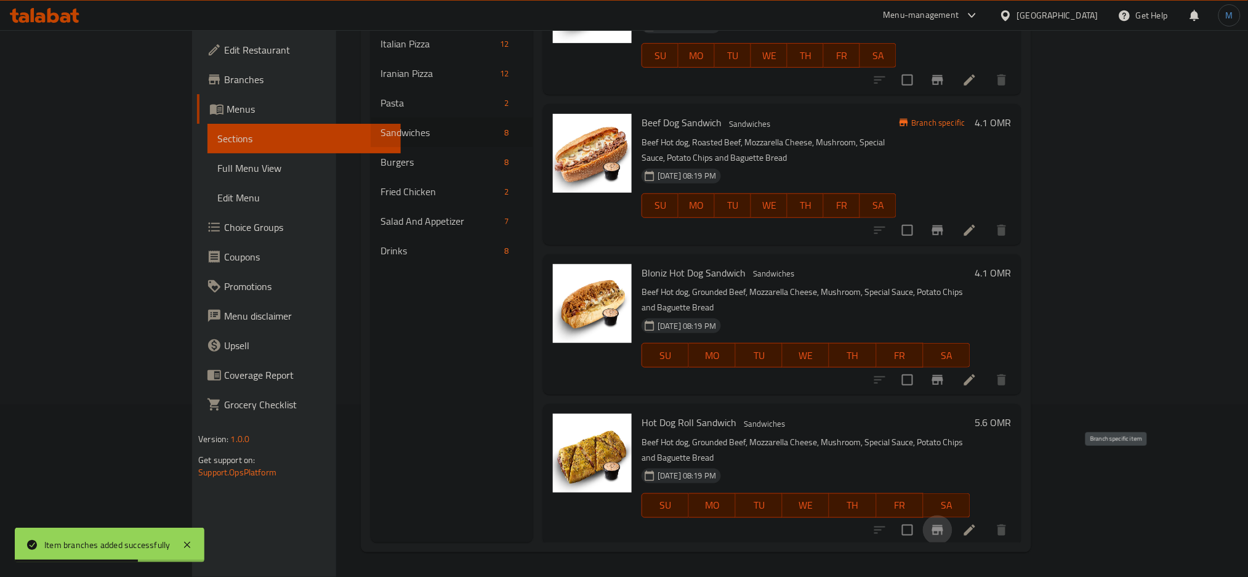
click at [943, 525] on icon "Branch-specific-item" at bounding box center [937, 530] width 11 height 10
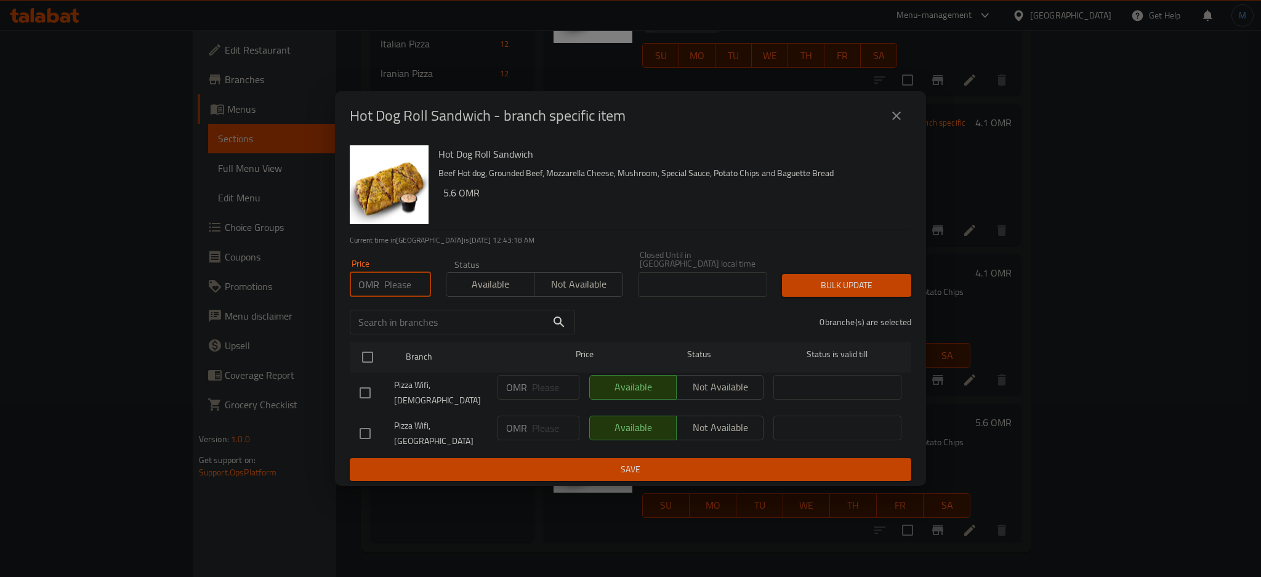
click at [395, 292] on input "number" at bounding box center [407, 284] width 47 height 25
type input "4.9"
click at [365, 363] on input "checkbox" at bounding box center [368, 357] width 26 height 26
checkbox input "true"
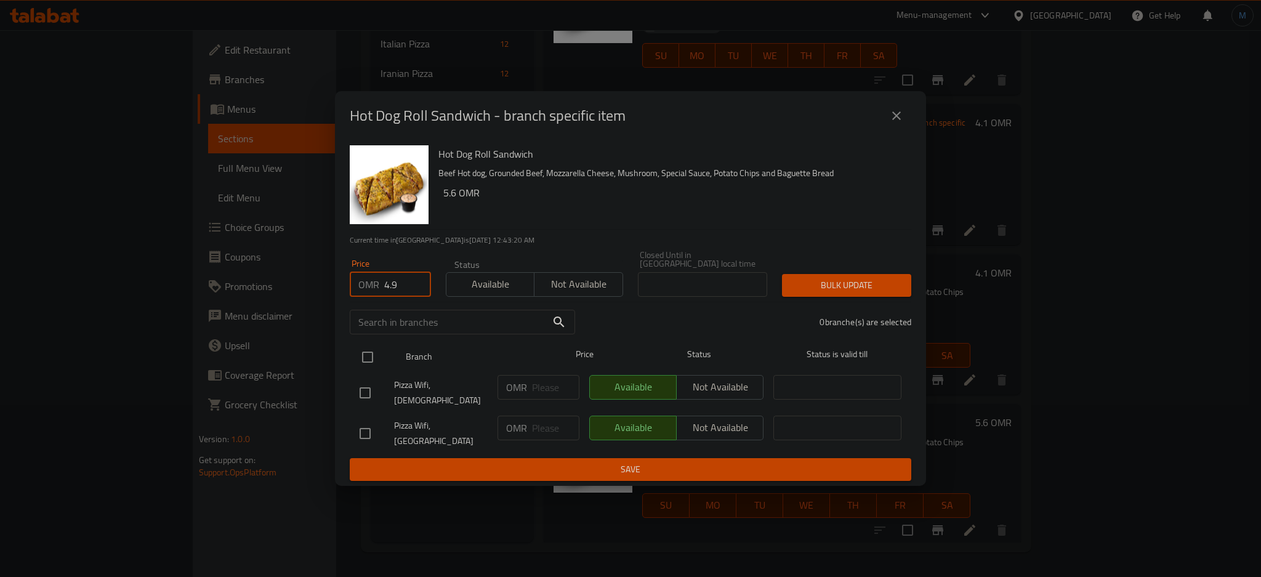
checkbox input "true"
click at [820, 284] on span "Bulk update" at bounding box center [847, 285] width 110 height 15
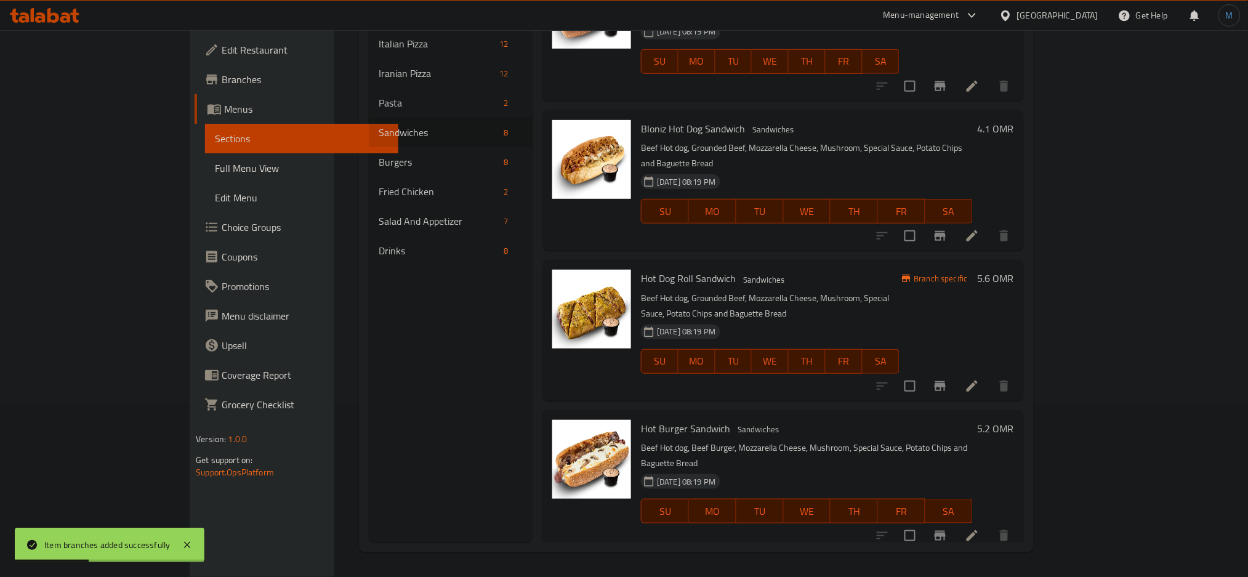
scroll to position [198, 0]
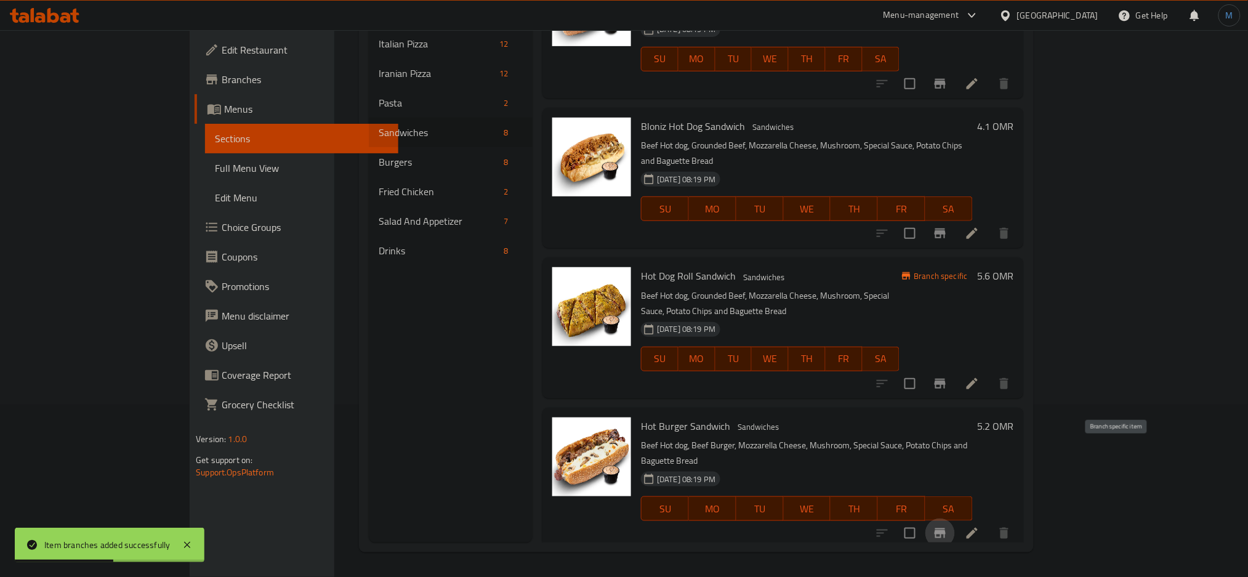
click at [947, 526] on icon "Branch-specific-item" at bounding box center [940, 533] width 15 height 15
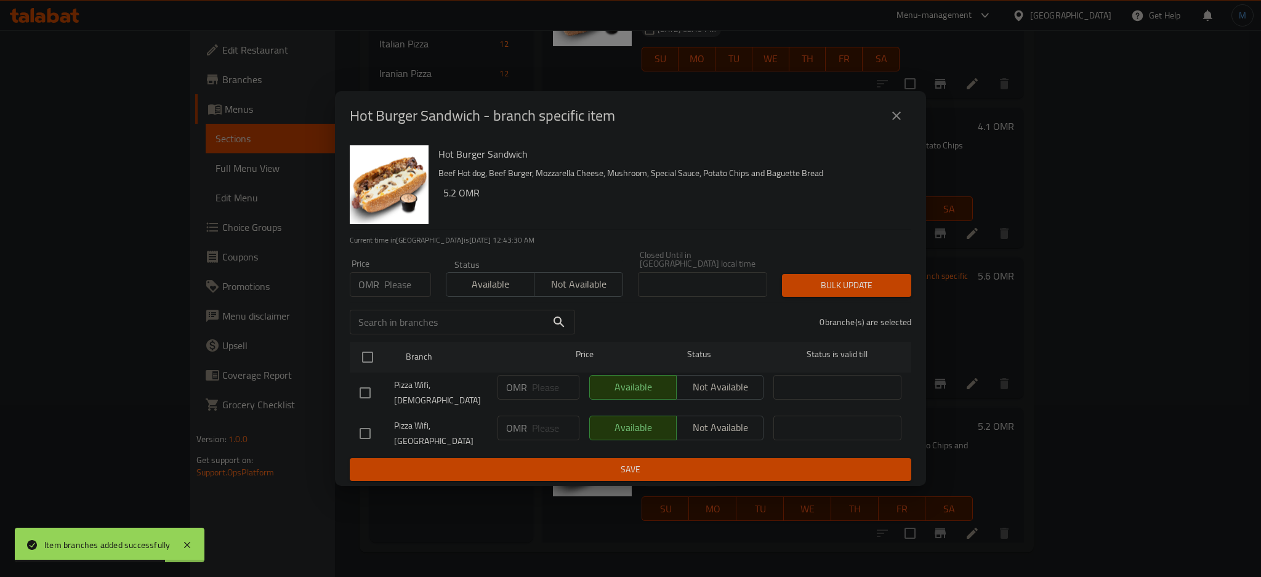
click at [392, 280] on input "number" at bounding box center [407, 284] width 47 height 25
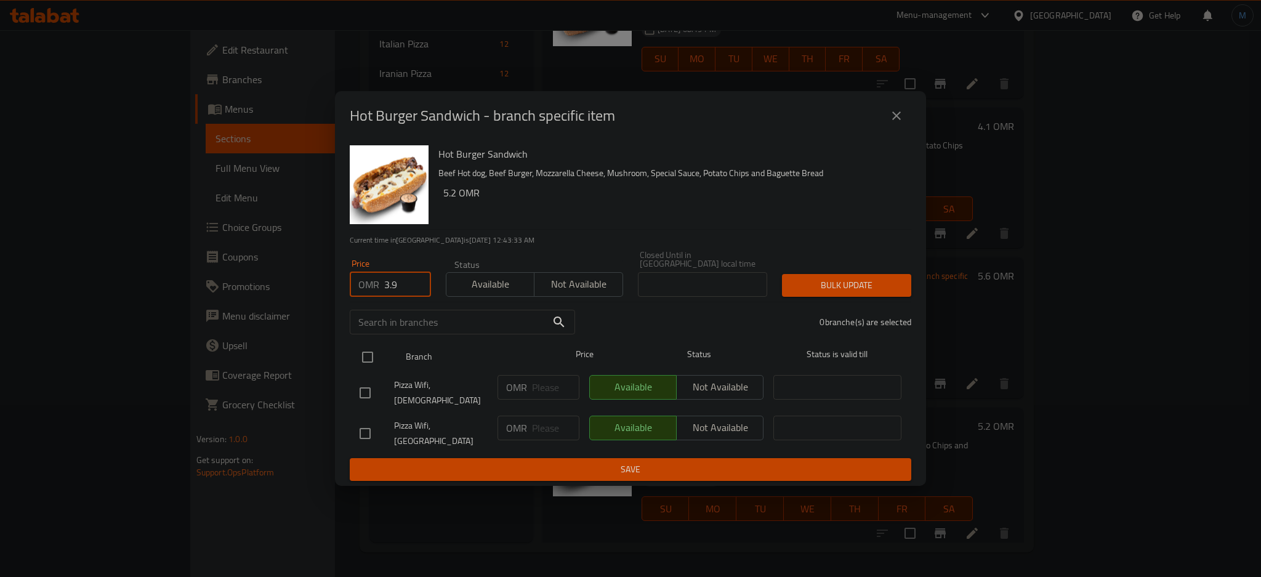
type input "3.9"
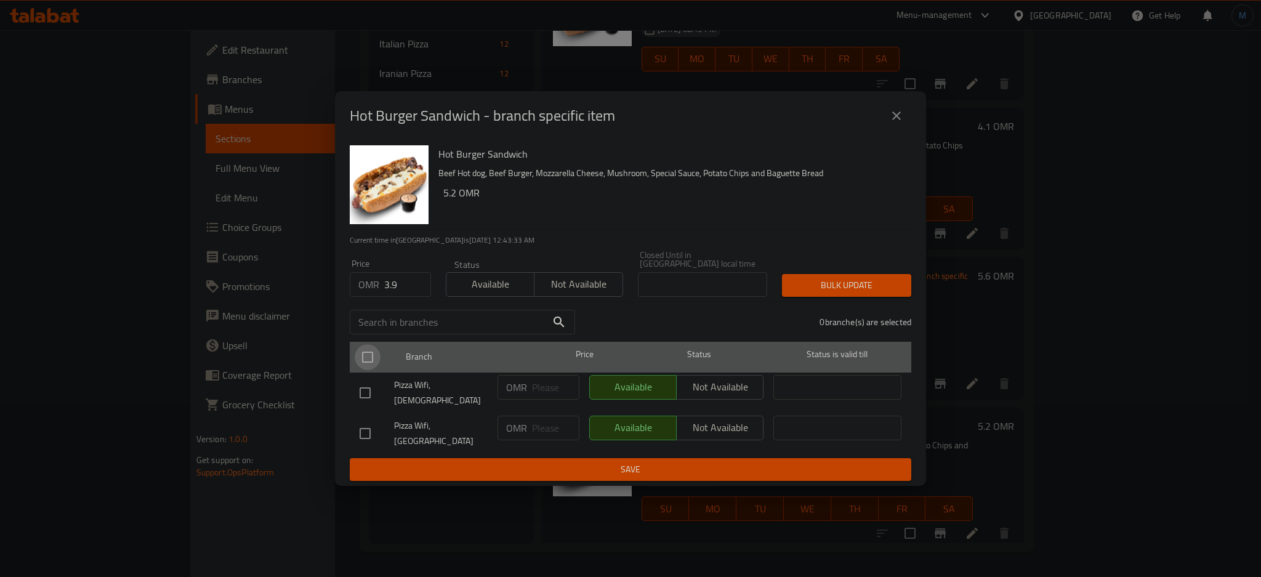
click at [366, 364] on input "checkbox" at bounding box center [368, 357] width 26 height 26
checkbox input "true"
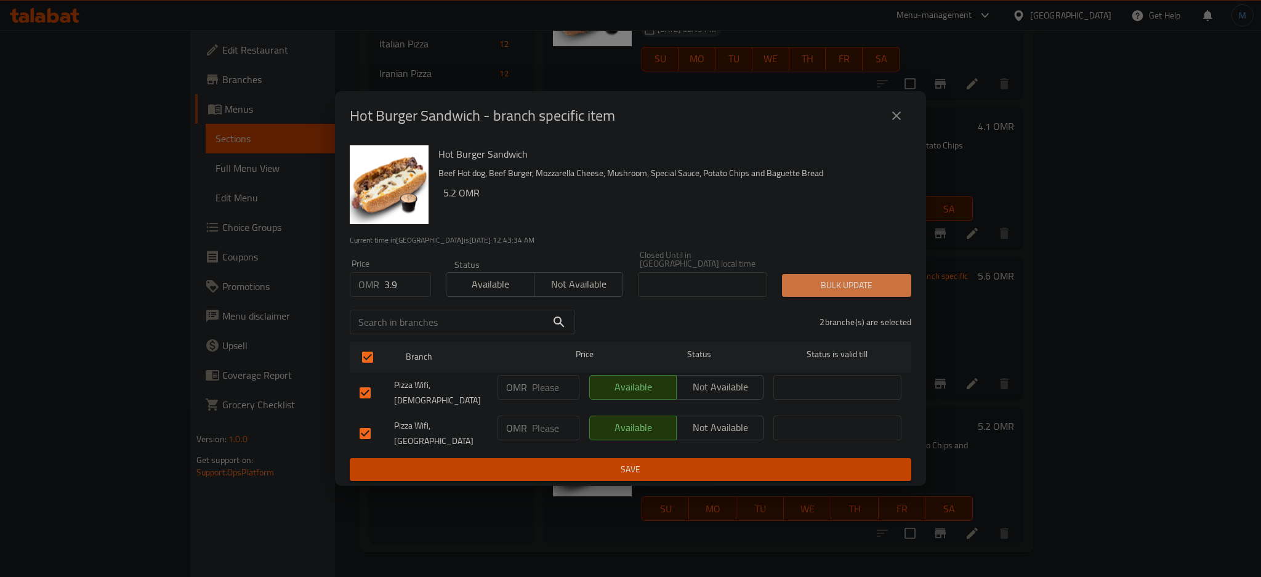
click at [811, 289] on span "Bulk update" at bounding box center [847, 285] width 110 height 15
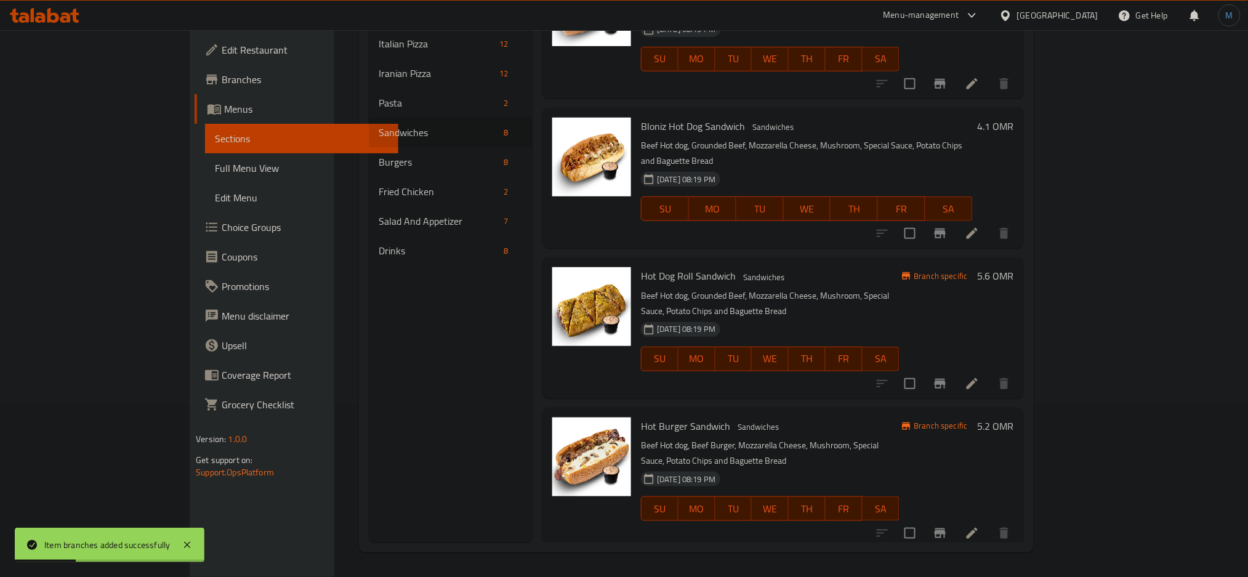
click at [779, 417] on h6 "Hot Burger Sandwich Sandwiches" at bounding box center [770, 425] width 258 height 17
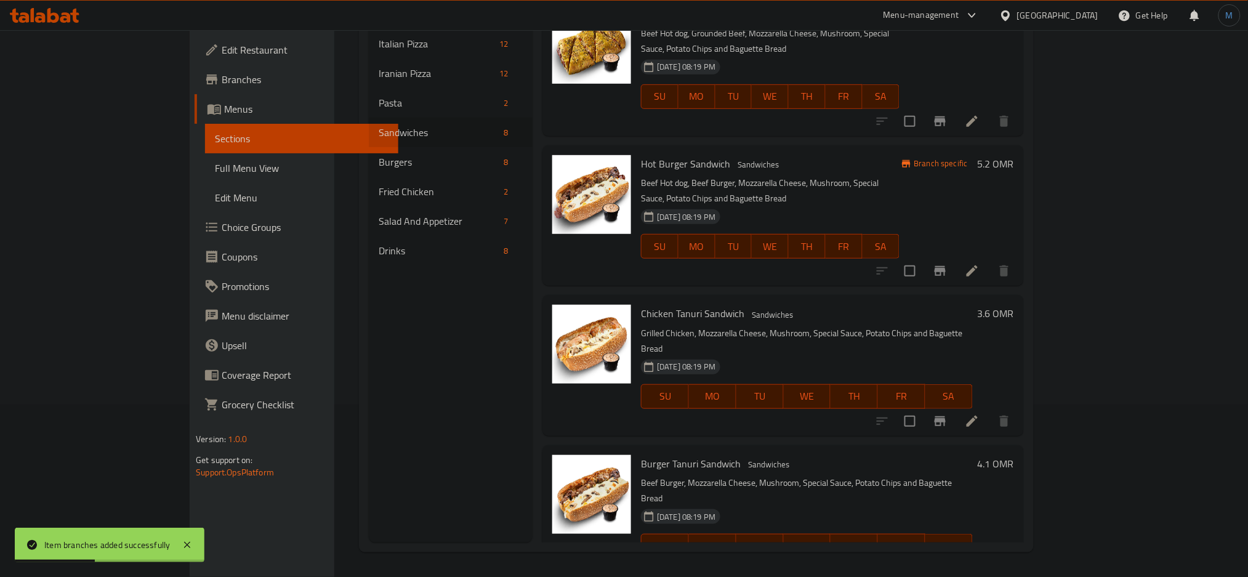
scroll to position [461, 0]
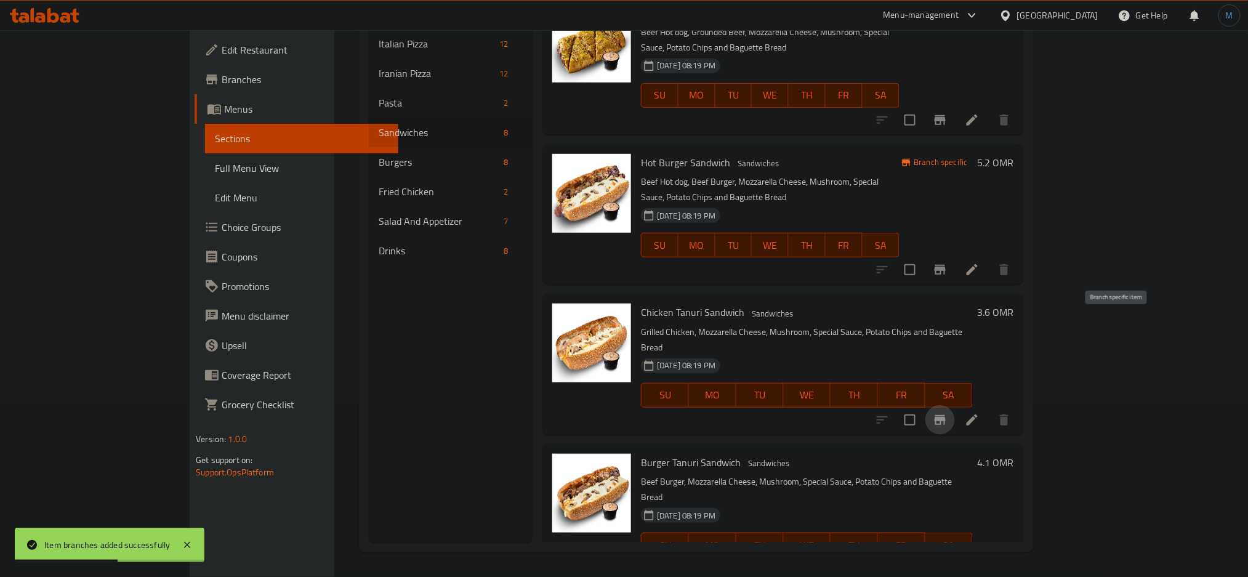
click at [947, 412] on icon "Branch-specific-item" at bounding box center [940, 419] width 15 height 15
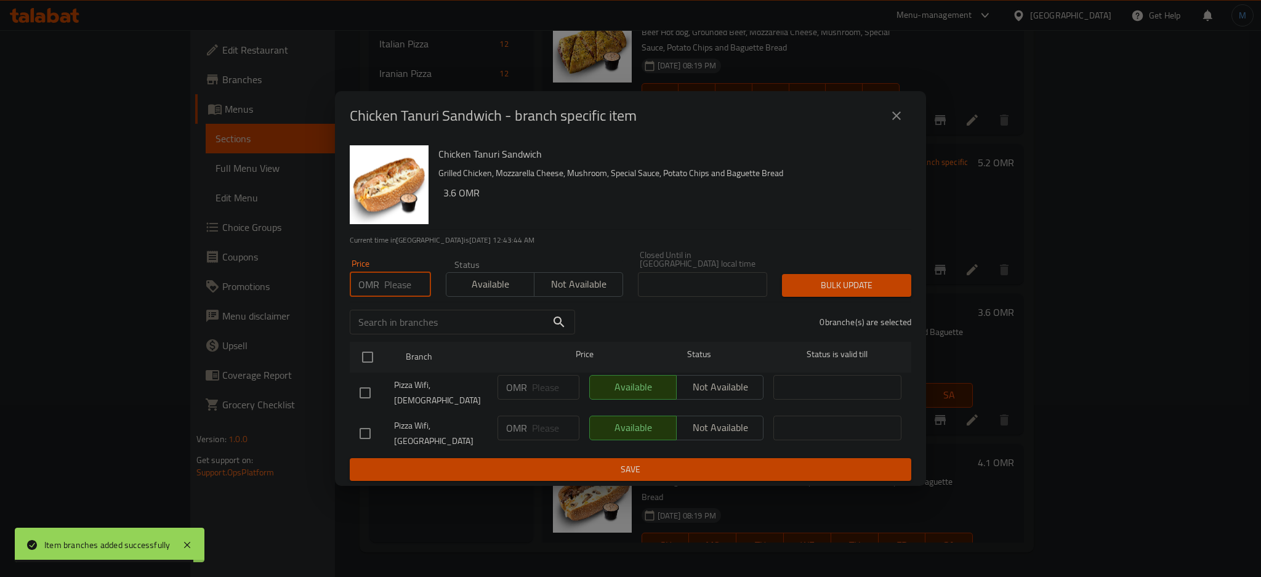
click at [389, 288] on input "number" at bounding box center [407, 284] width 47 height 25
type input "2.9"
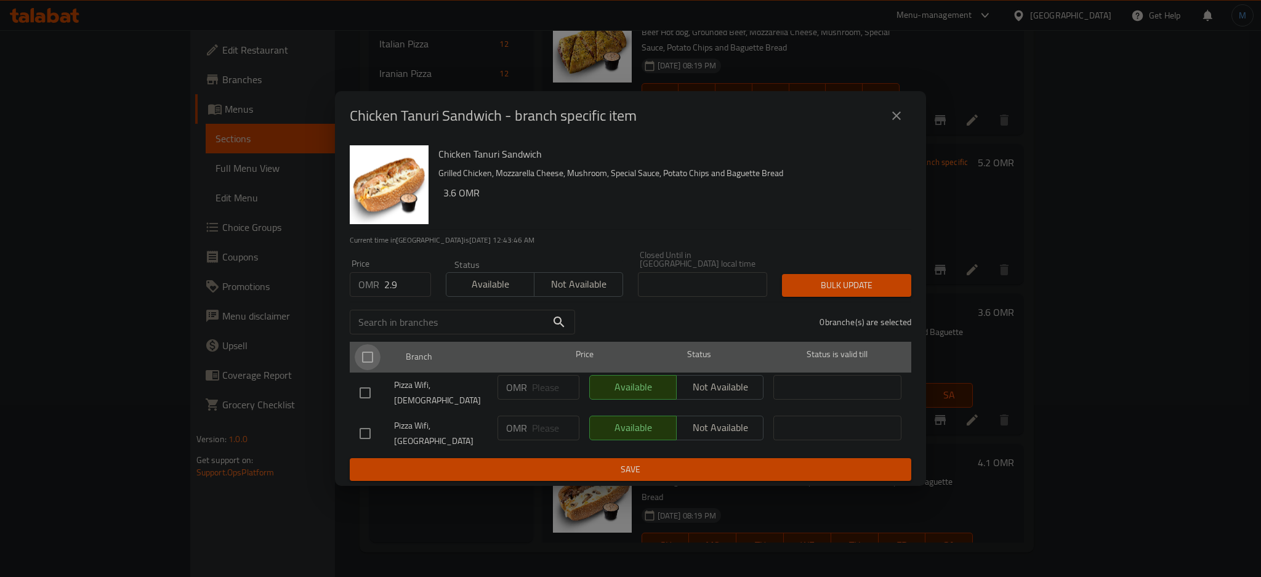
click at [373, 361] on input "checkbox" at bounding box center [368, 357] width 26 height 26
checkbox input "true"
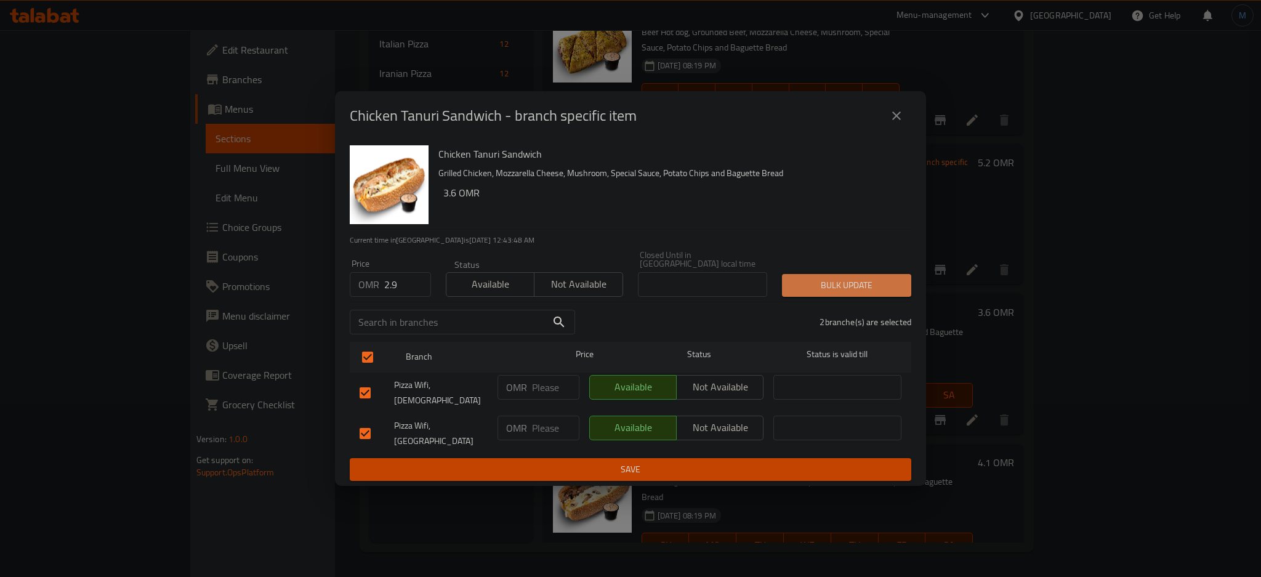
click at [806, 284] on span "Bulk update" at bounding box center [847, 285] width 110 height 15
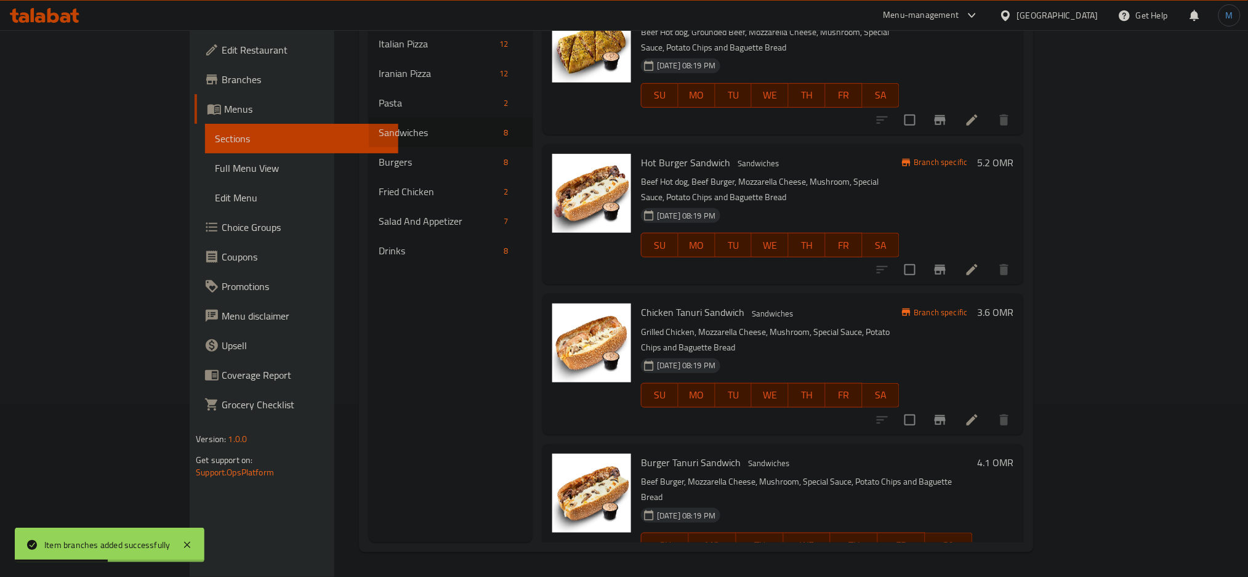
click at [730, 334] on div "Chicken Tanuri Sandwich Sandwiches Grilled Chicken, Mozzarella Cheese, Mushroom…" at bounding box center [770, 364] width 268 height 131
click at [946, 565] on icon "Branch-specific-item" at bounding box center [940, 570] width 11 height 10
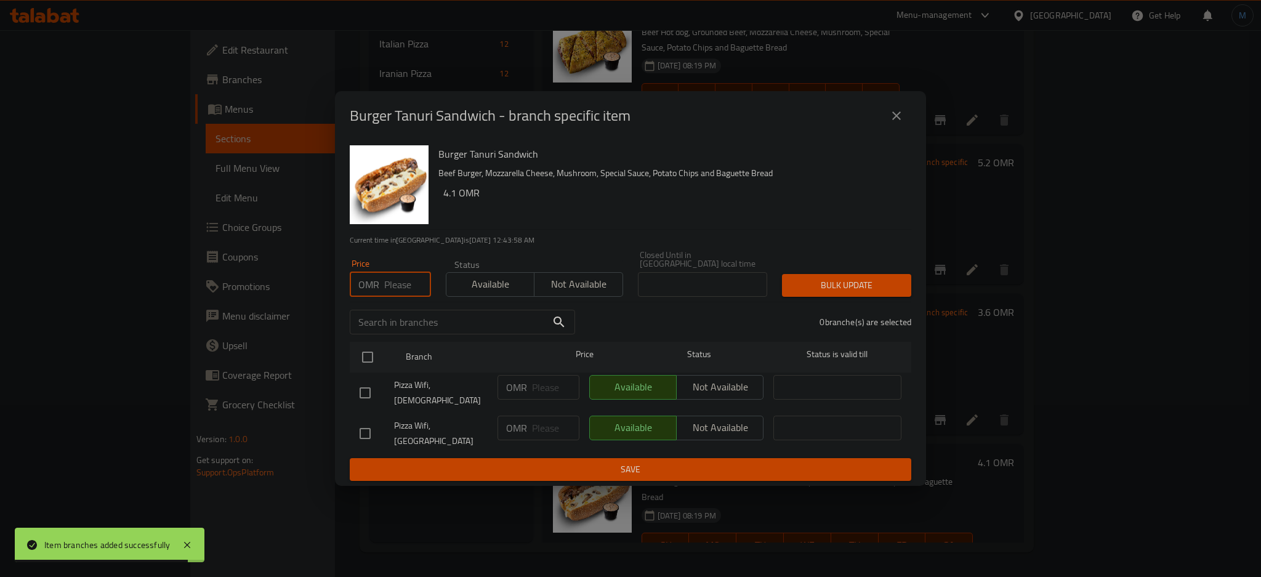
click at [400, 293] on input "number" at bounding box center [407, 284] width 47 height 25
type input "2.9"
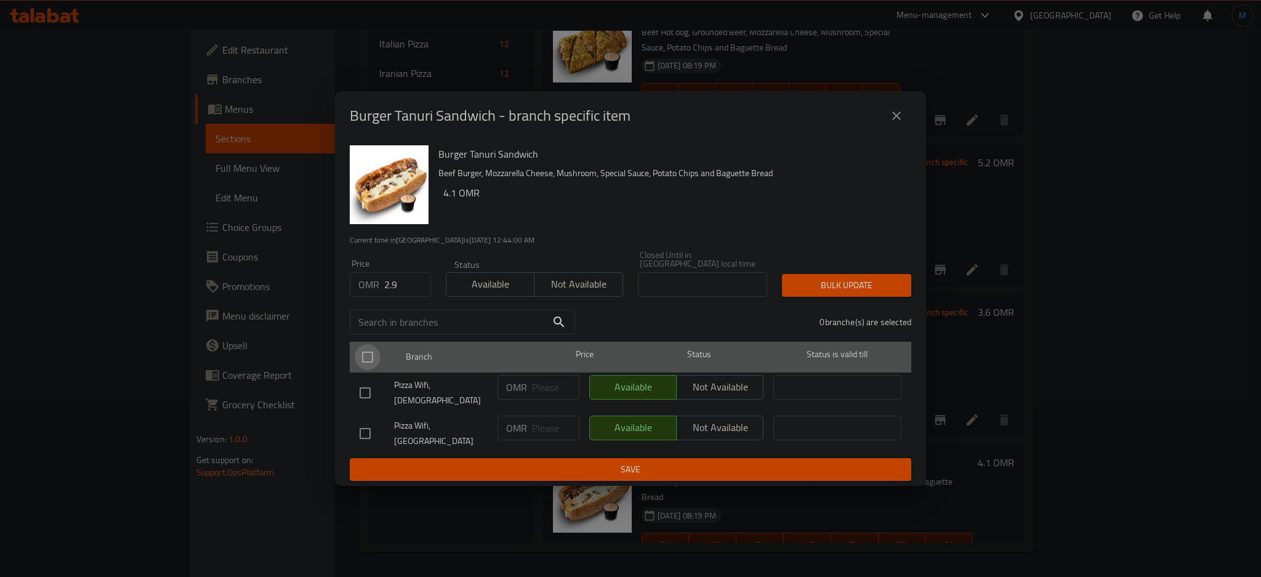
click at [372, 362] on input "checkbox" at bounding box center [368, 357] width 26 height 26
checkbox input "true"
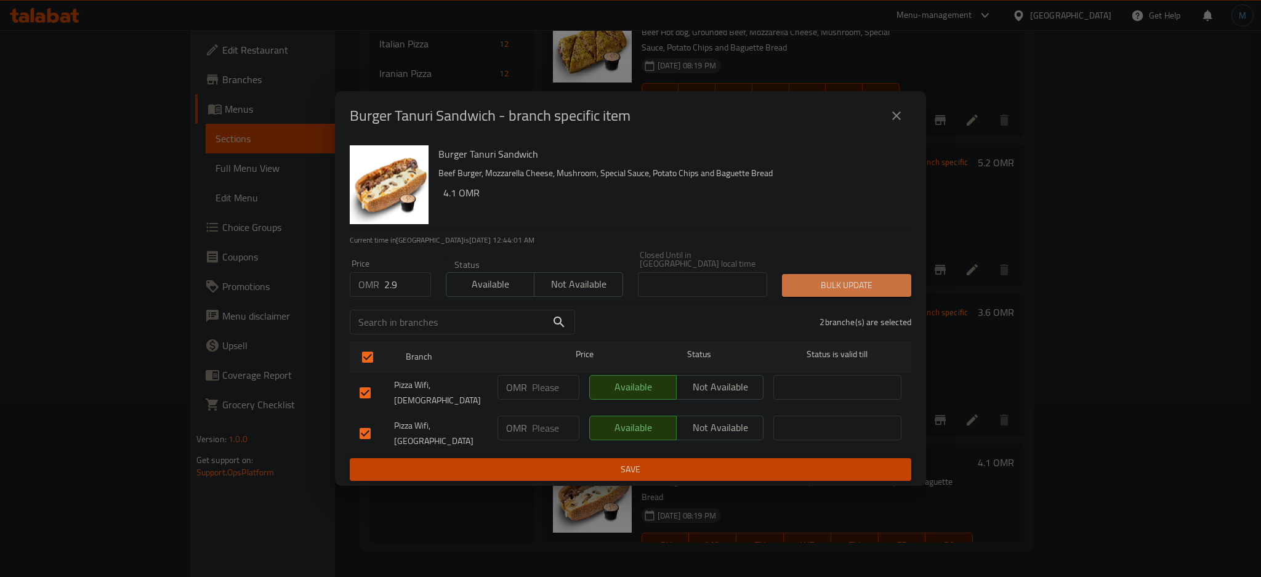
click at [816, 292] on span "Bulk update" at bounding box center [847, 285] width 110 height 15
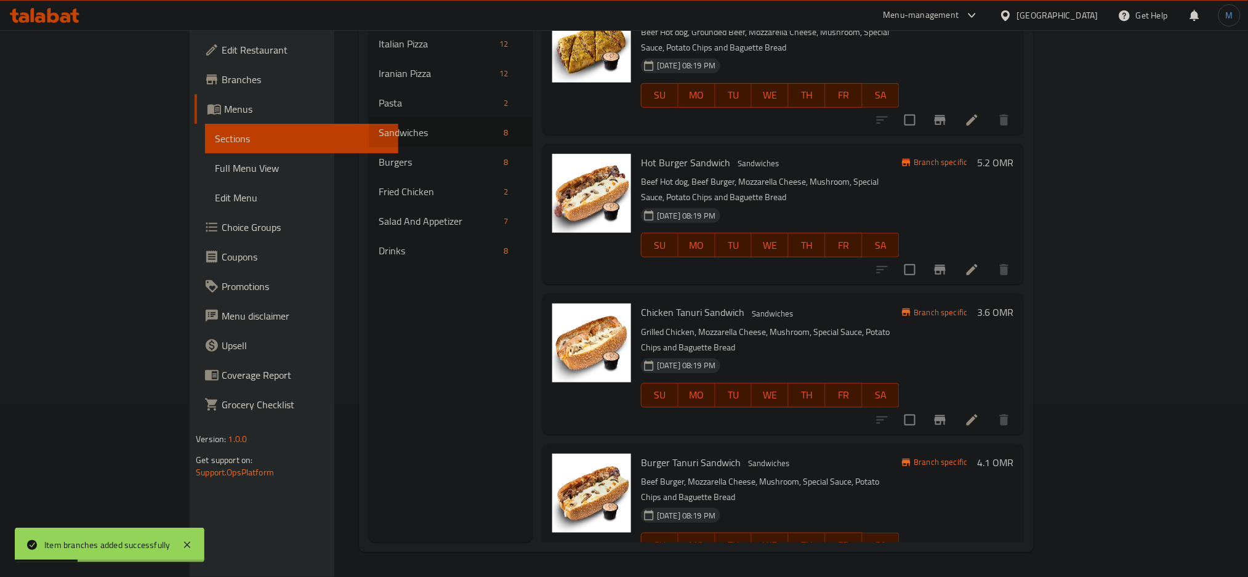
click at [782, 503] on div "14-08-2025 08:19 PM SU MO TU WE TH FR SA" at bounding box center [770, 536] width 268 height 66
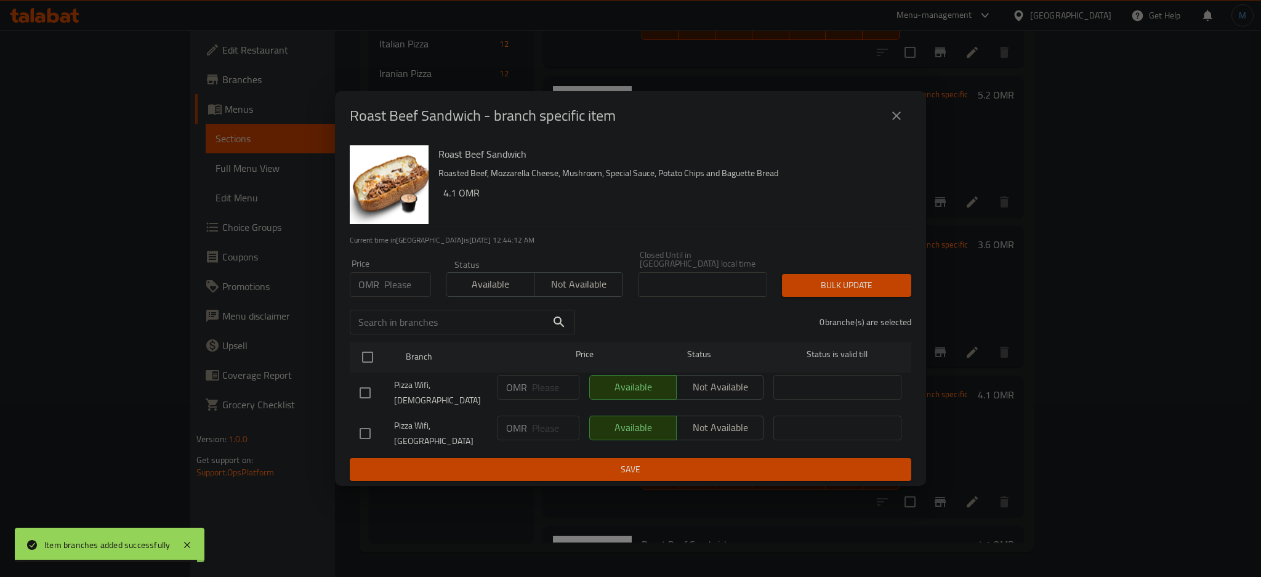
click at [396, 291] on input "number" at bounding box center [407, 284] width 47 height 25
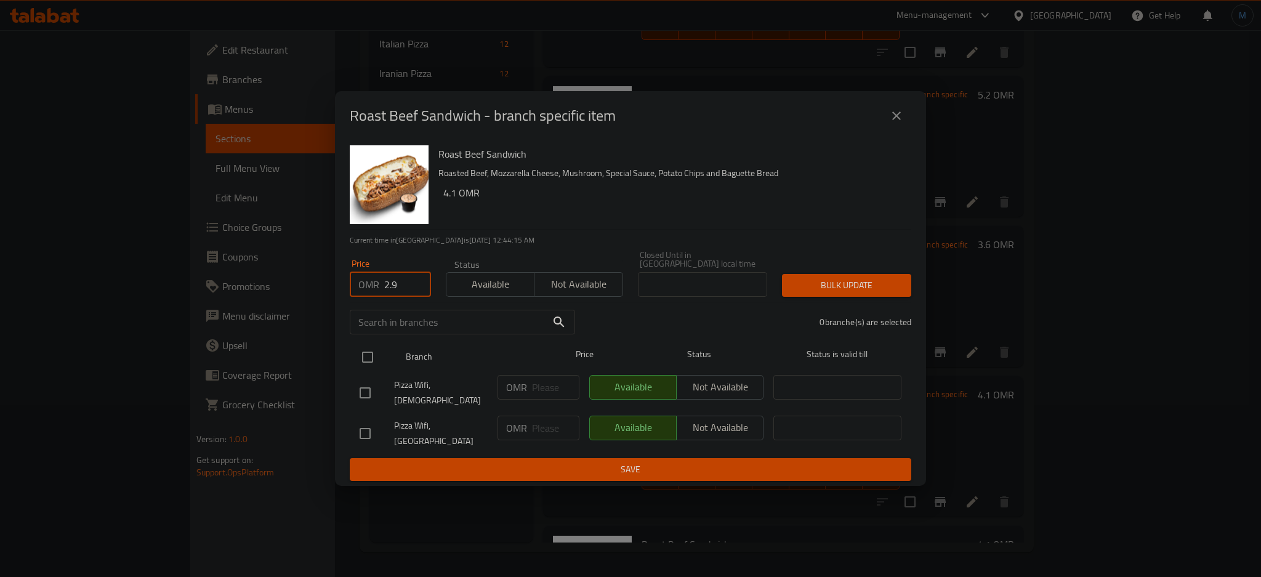
type input "2.9"
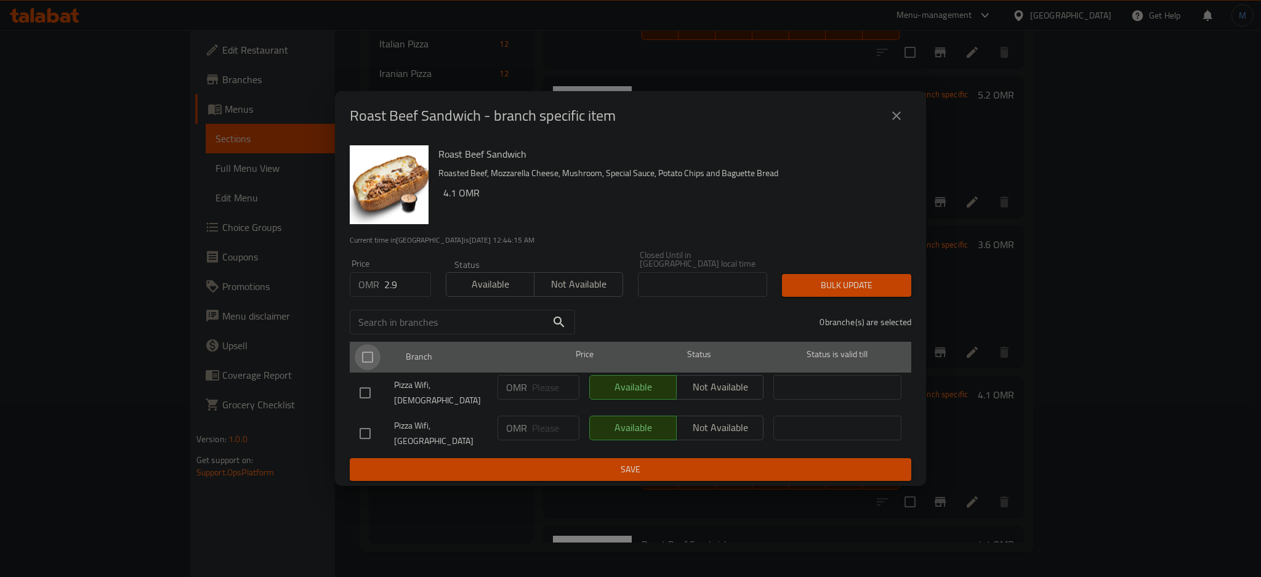
click at [363, 353] on input "checkbox" at bounding box center [368, 357] width 26 height 26
checkbox input "true"
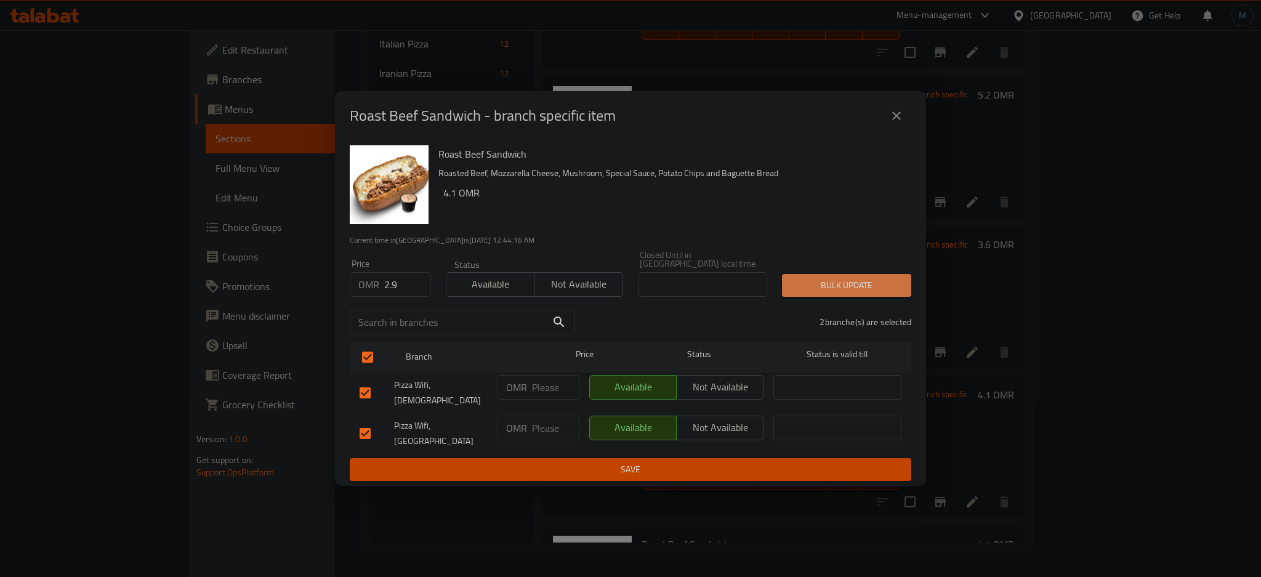
click at [819, 283] on span "Bulk update" at bounding box center [847, 285] width 110 height 15
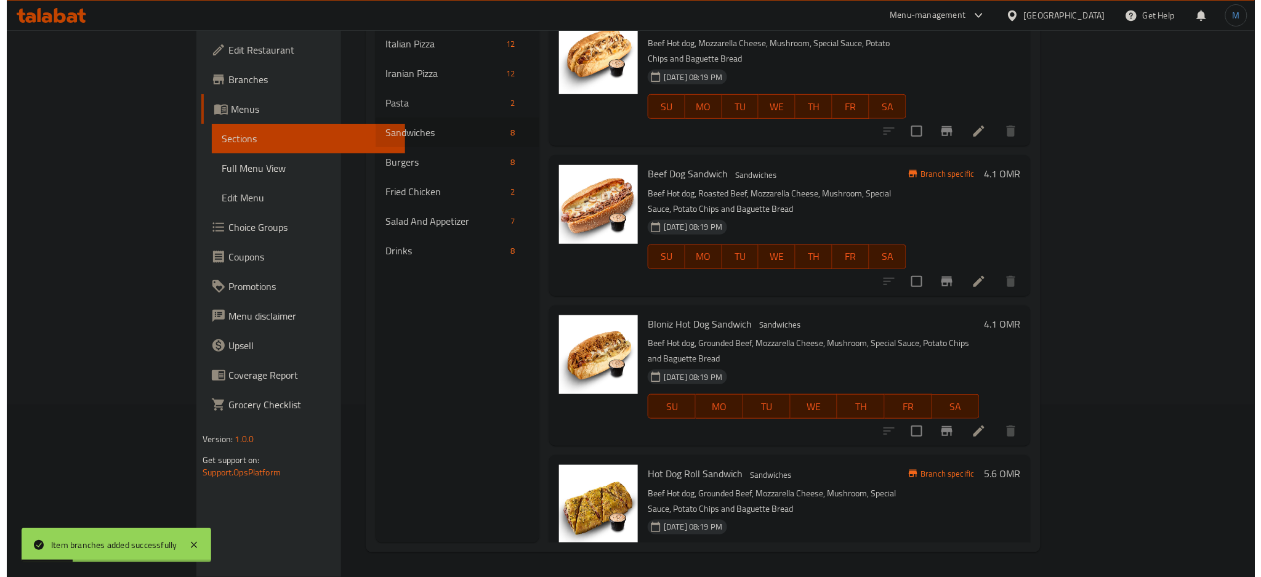
scroll to position [0, 0]
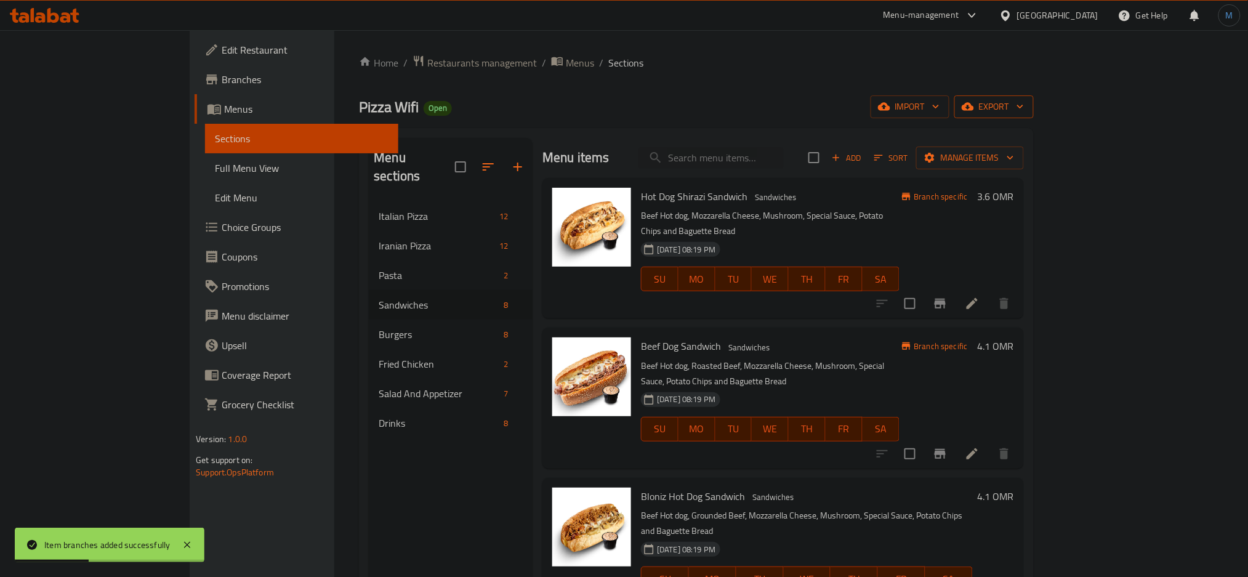
click at [1024, 103] on span "export" at bounding box center [994, 106] width 60 height 15
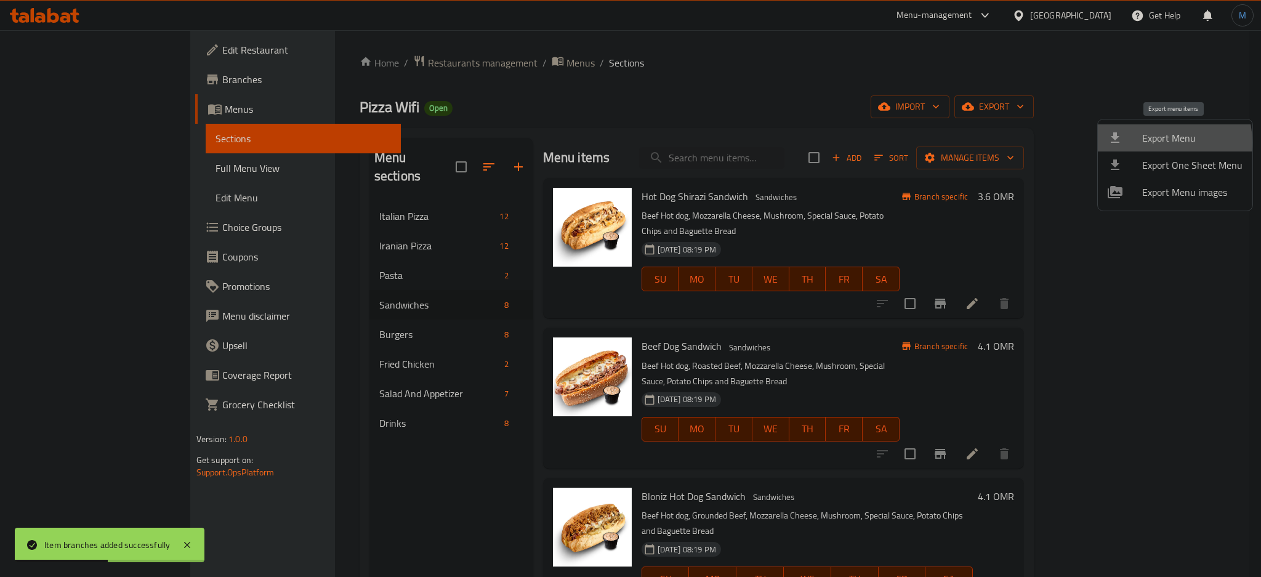
click at [1156, 142] on span "Export Menu" at bounding box center [1192, 138] width 100 height 15
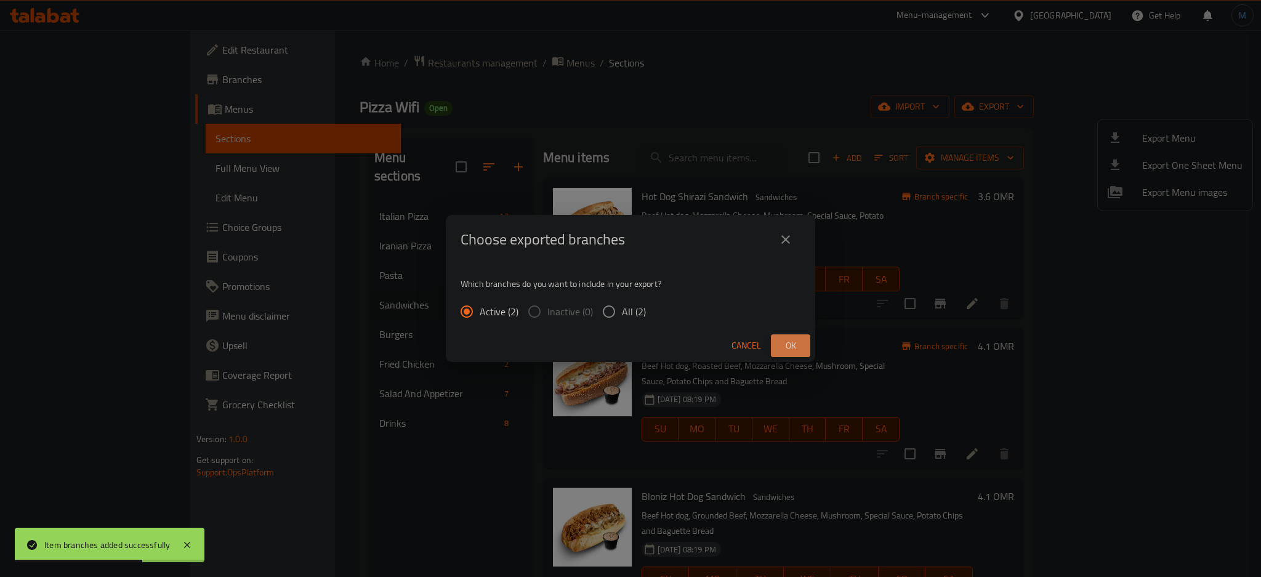
click at [803, 348] on button "Ok" at bounding box center [790, 345] width 39 height 23
